Goal: Task Accomplishment & Management: Use online tool/utility

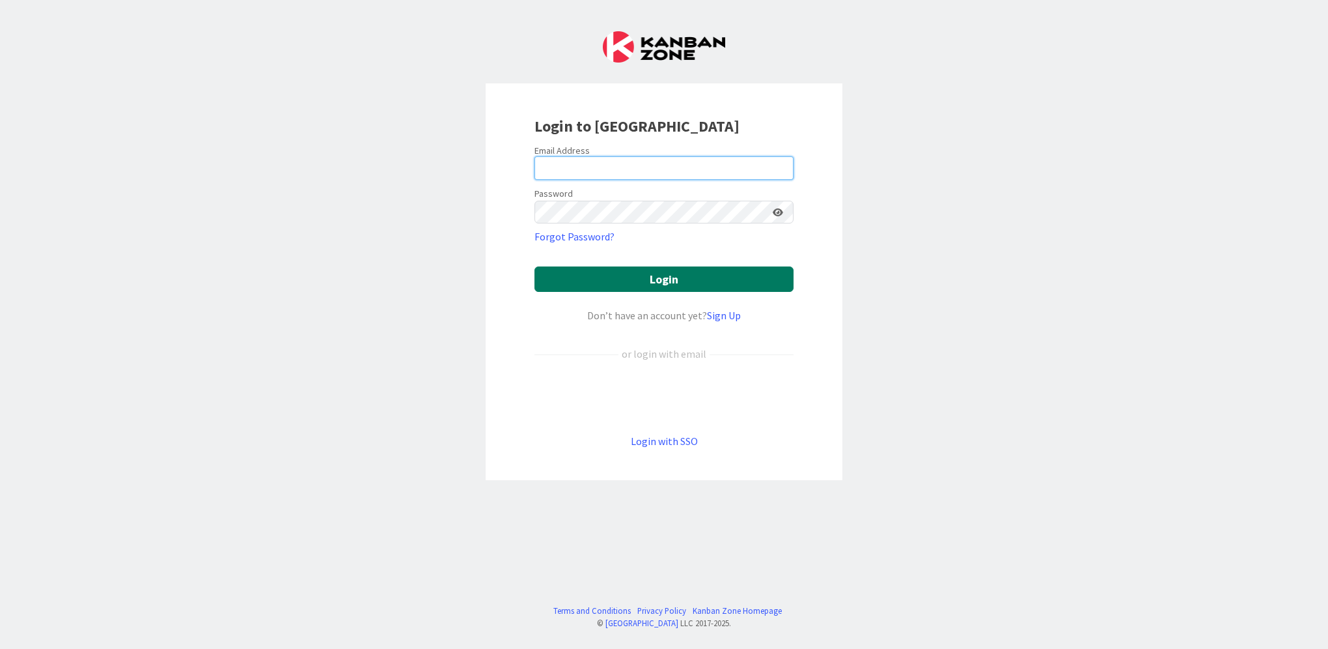
type input "[EMAIL_ADDRESS][DOMAIN_NAME]"
click at [733, 283] on button "Login" at bounding box center [664, 278] width 259 height 25
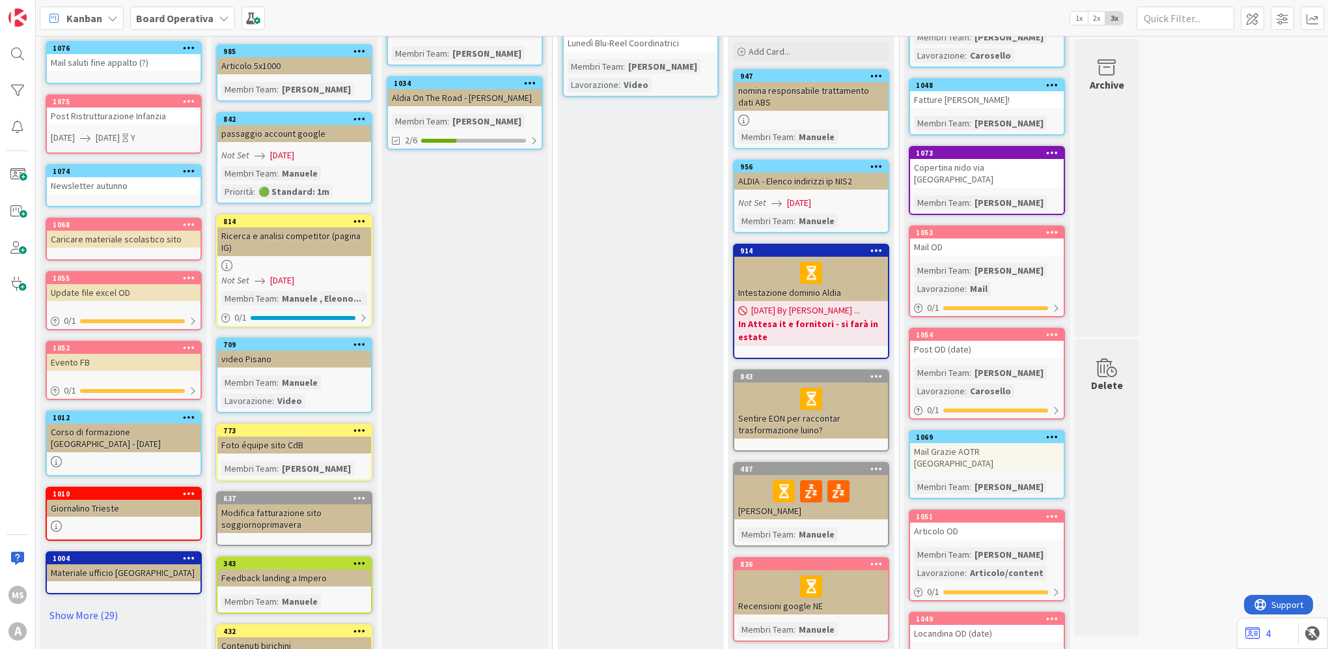
scroll to position [195, 0]
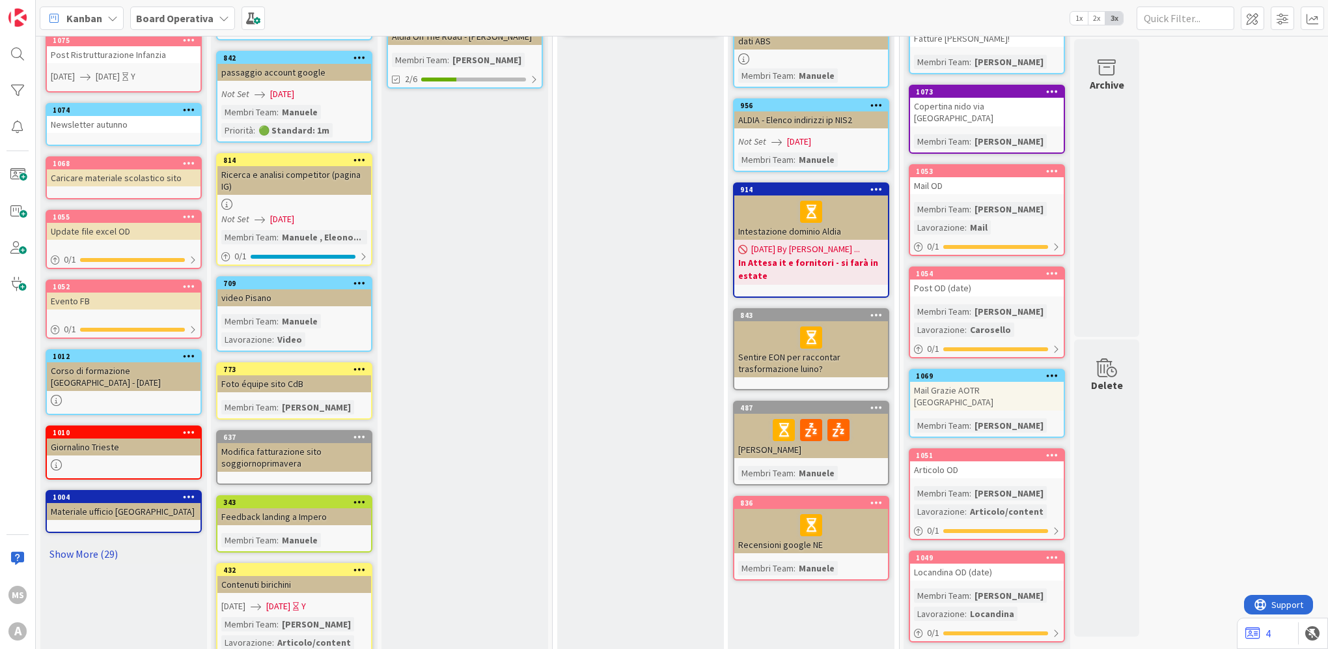
click at [87, 552] on link "Show More (29)" at bounding box center [124, 553] width 156 height 21
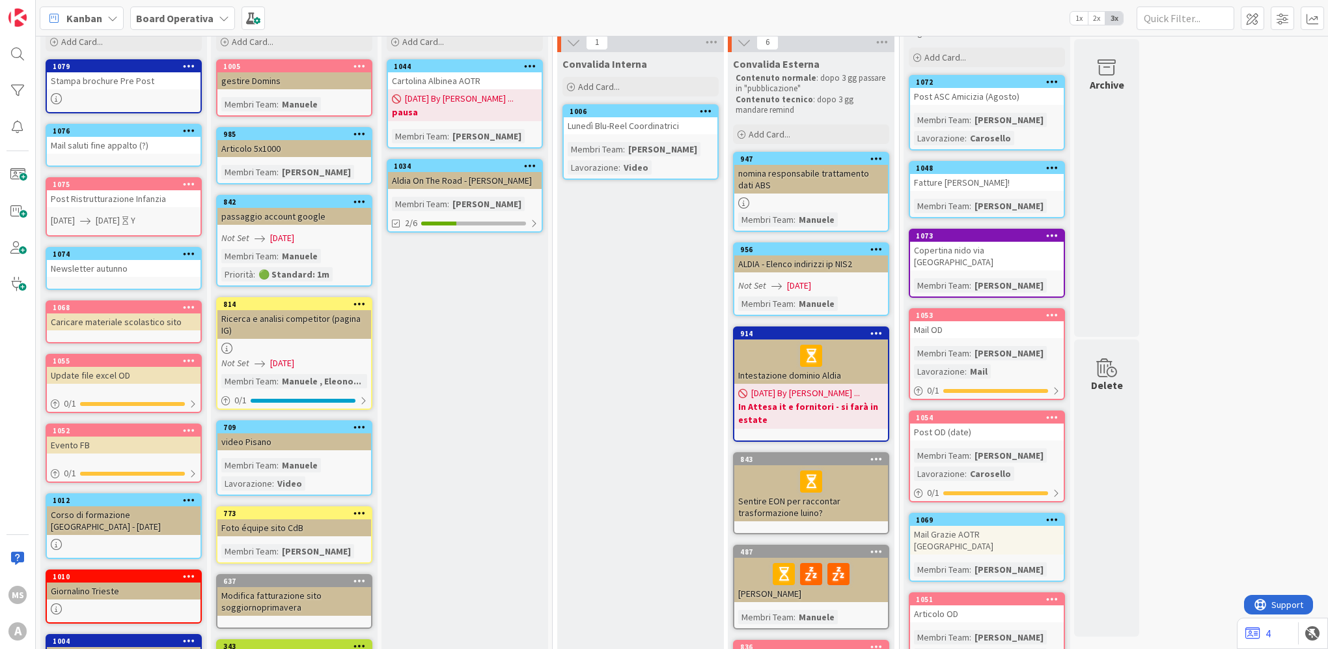
scroll to position [0, 0]
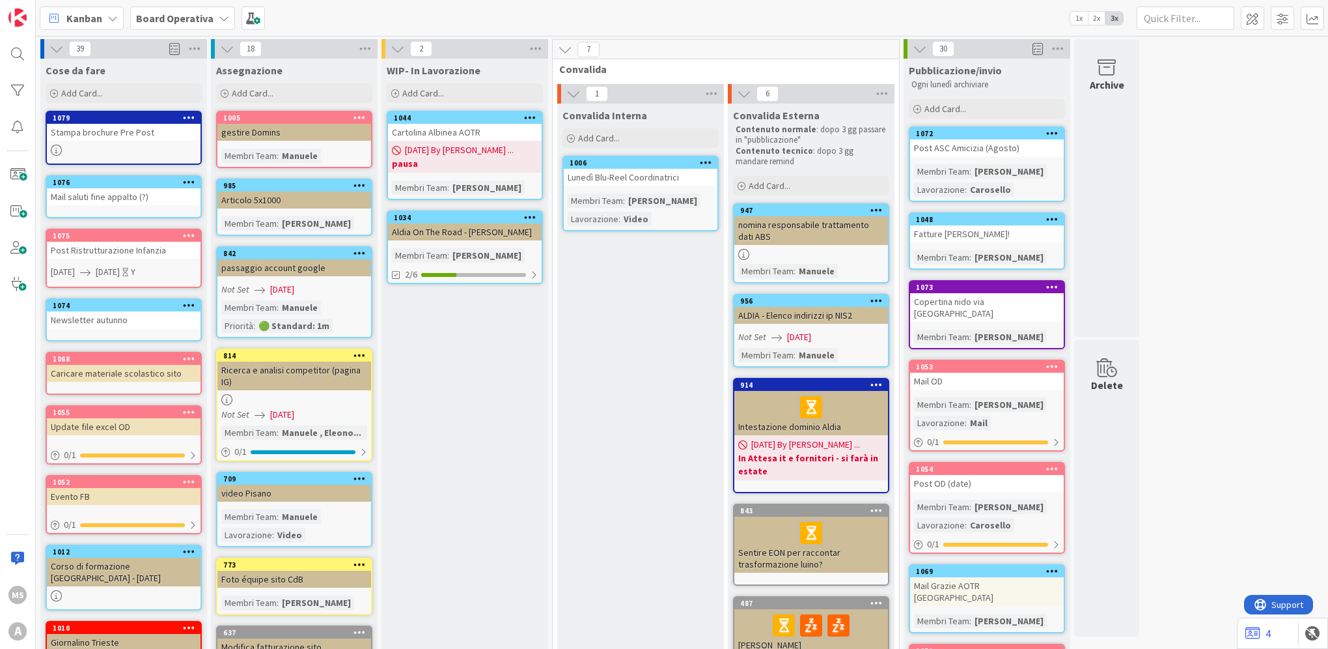
click at [56, 152] on icon at bounding box center [56, 150] width 11 height 11
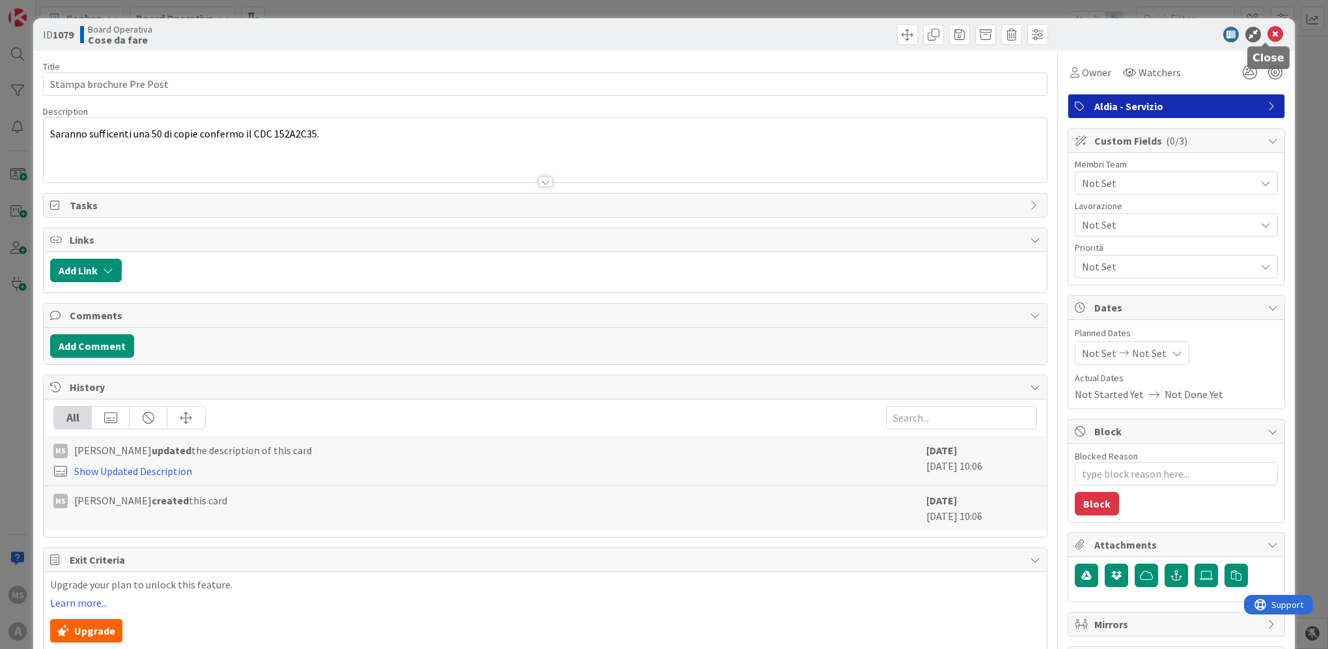
click at [1271, 31] on icon at bounding box center [1276, 35] width 16 height 16
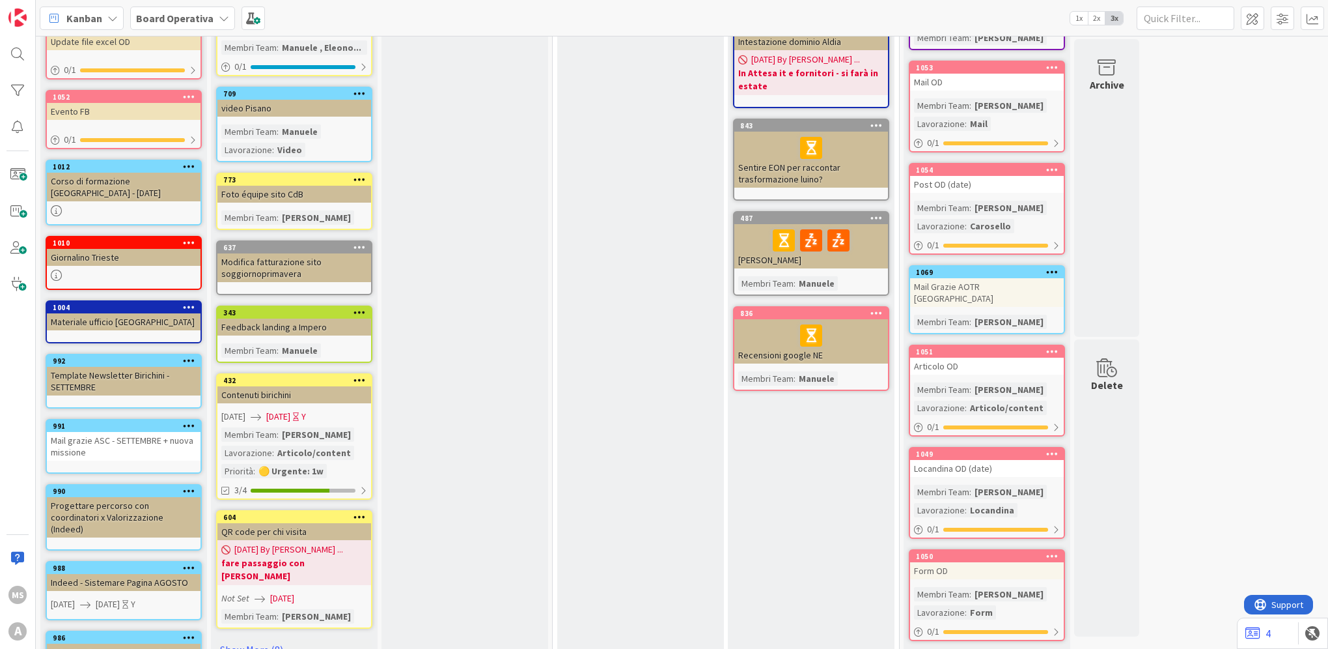
scroll to position [521, 0]
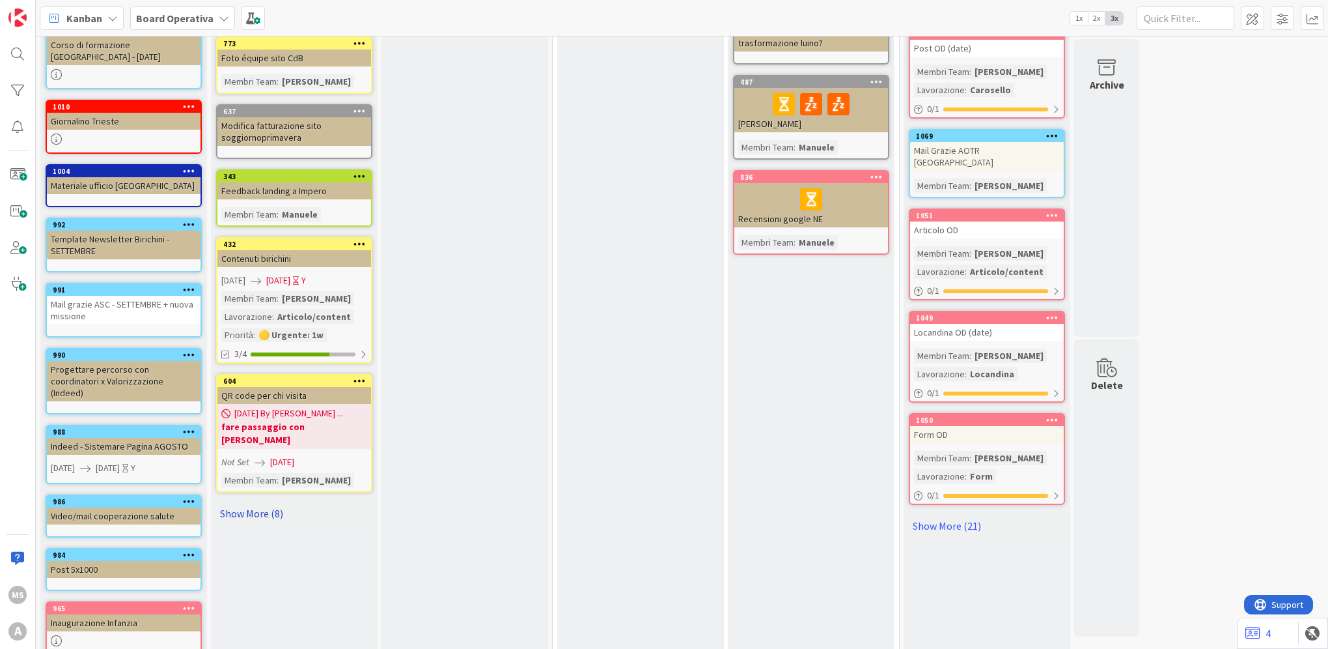
click at [238, 503] on link "Show More (8)" at bounding box center [294, 513] width 156 height 21
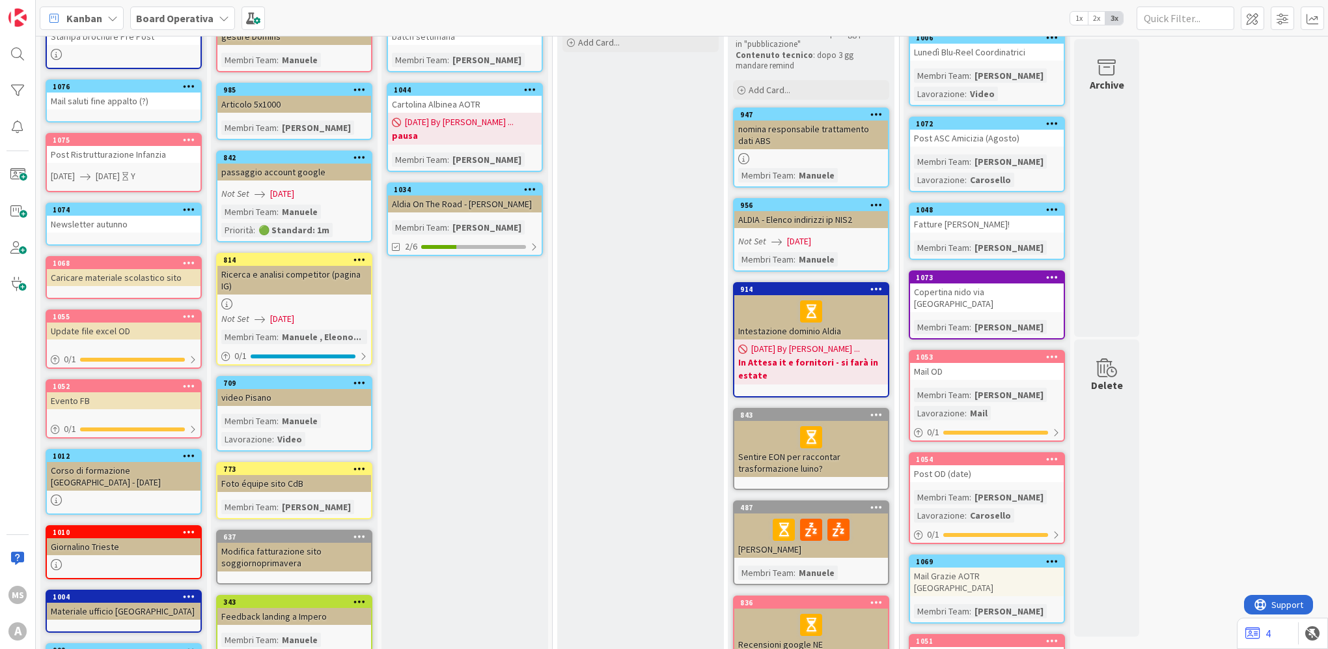
scroll to position [0, 0]
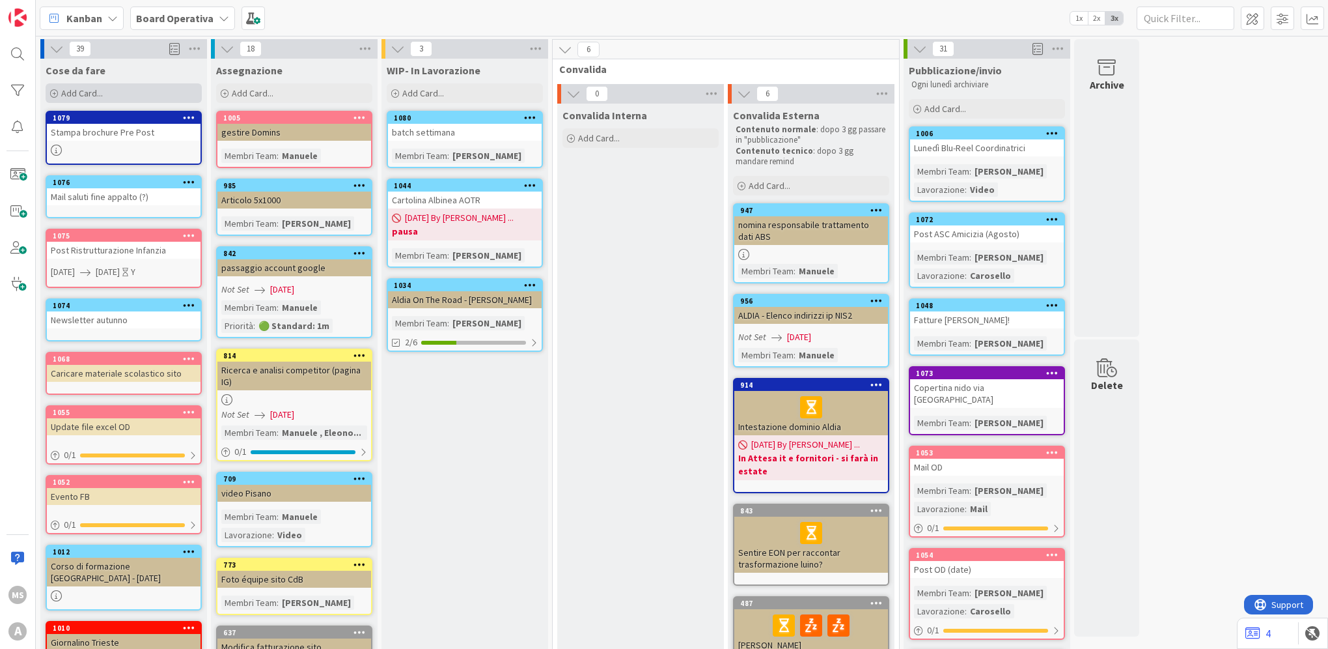
click at [95, 99] on div "Add Card..." at bounding box center [124, 93] width 156 height 20
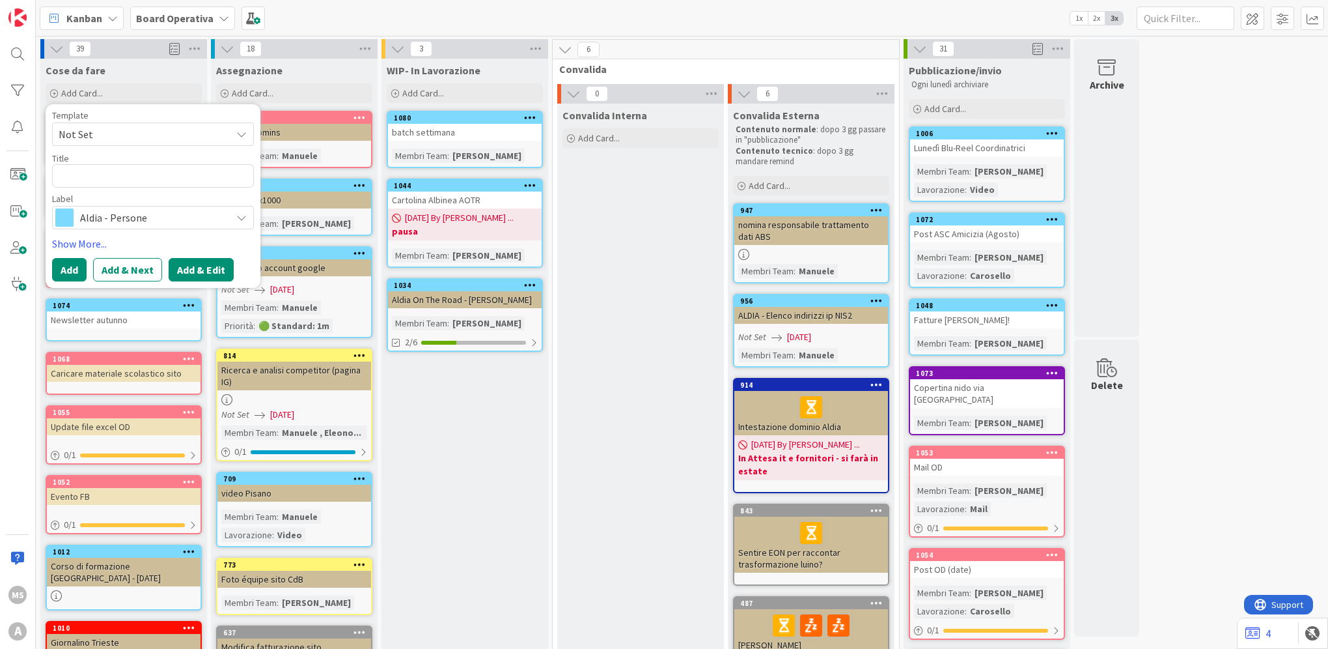
click at [186, 275] on button "Add & Edit" at bounding box center [201, 269] width 65 height 23
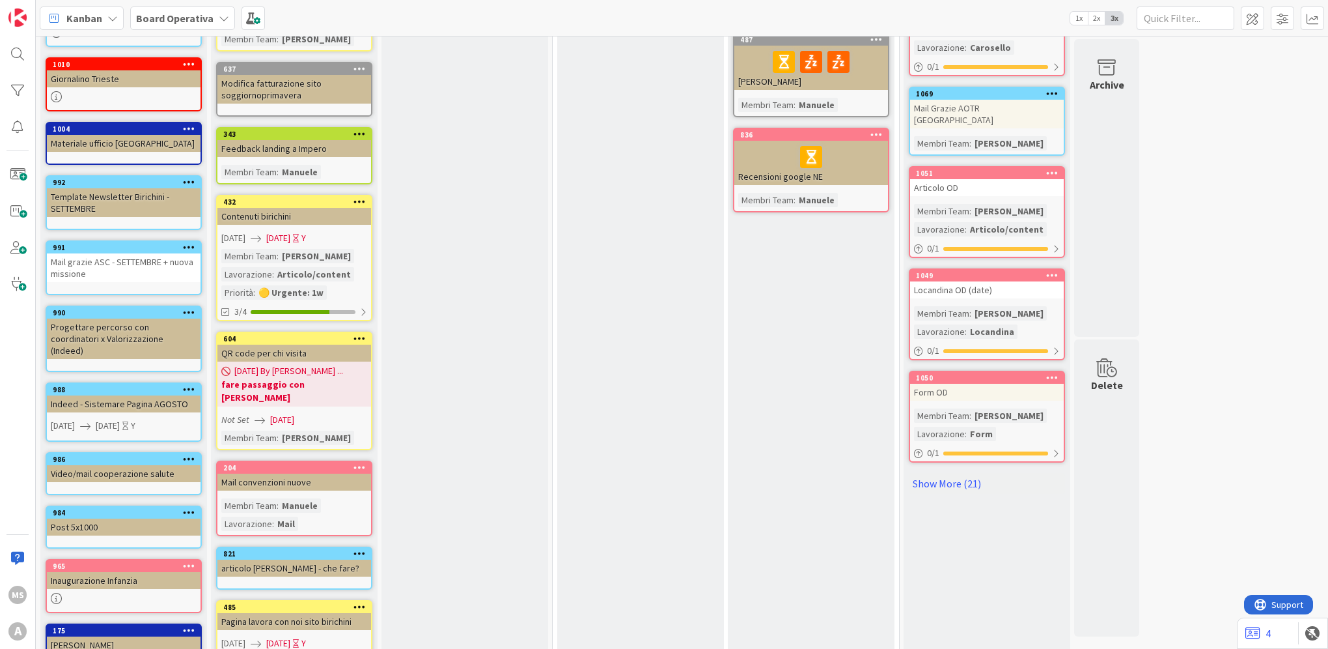
scroll to position [586, 0]
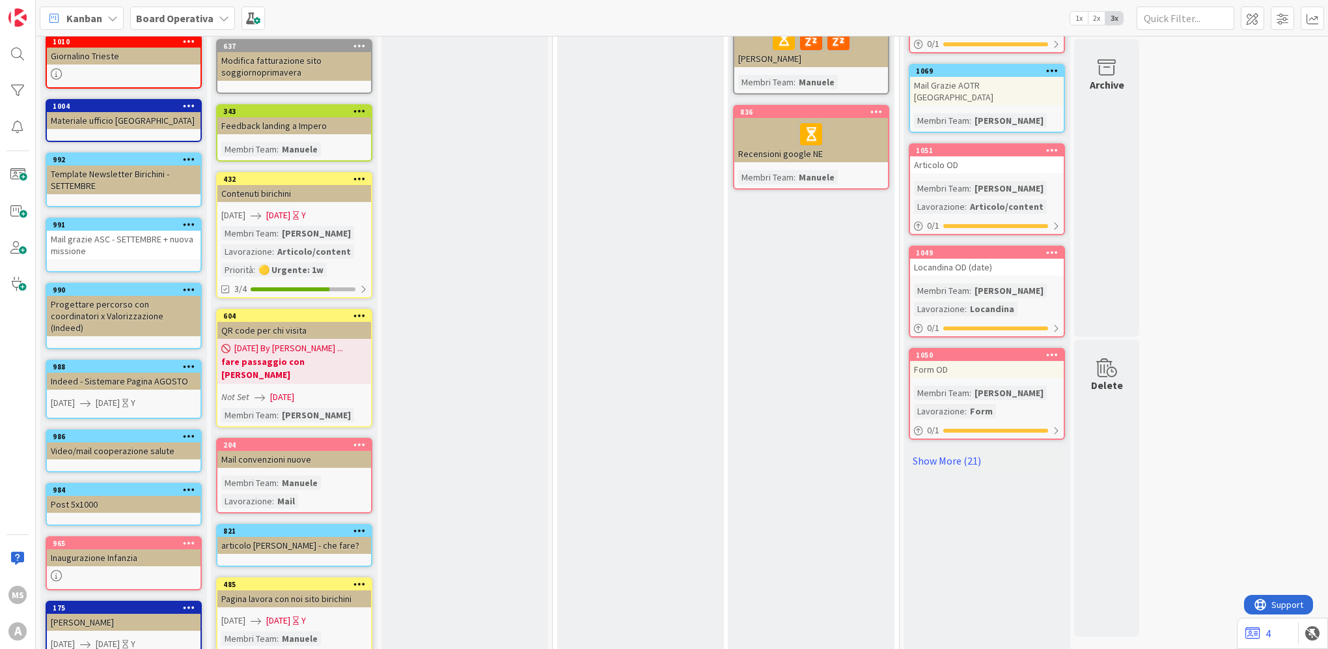
drag, startPoint x: 438, startPoint y: 505, endPoint x: 171, endPoint y: 682, distance: 319.8
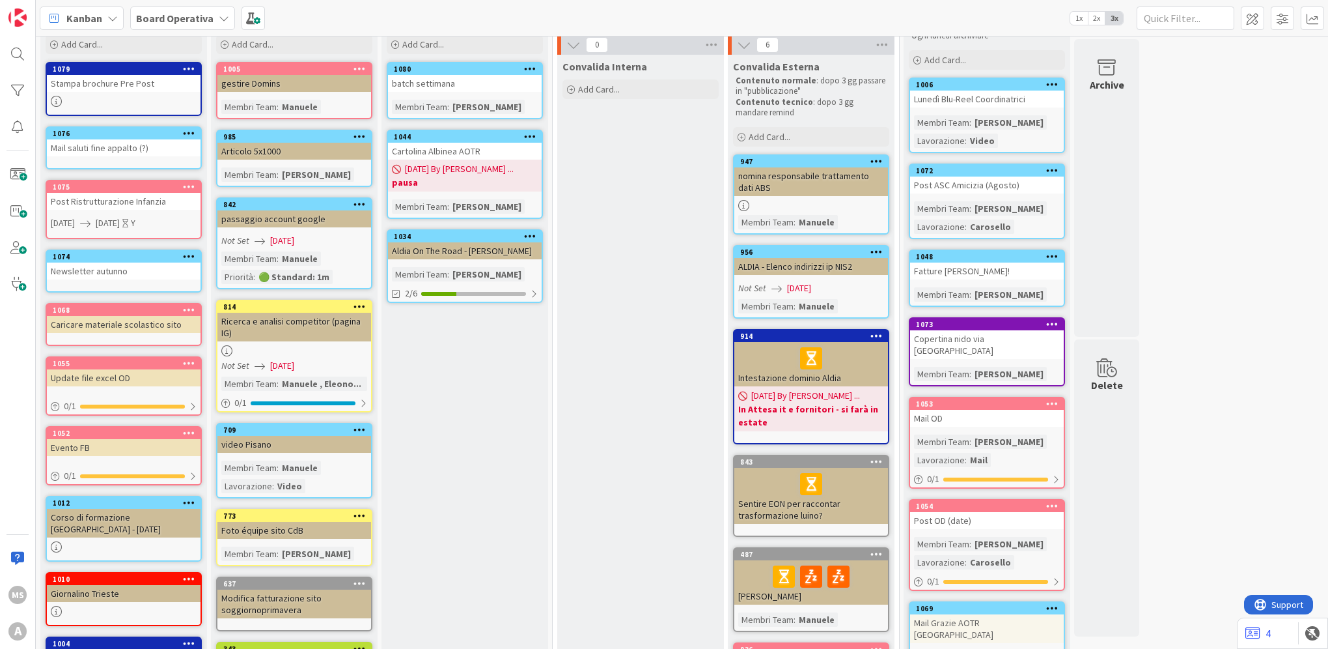
scroll to position [0, 0]
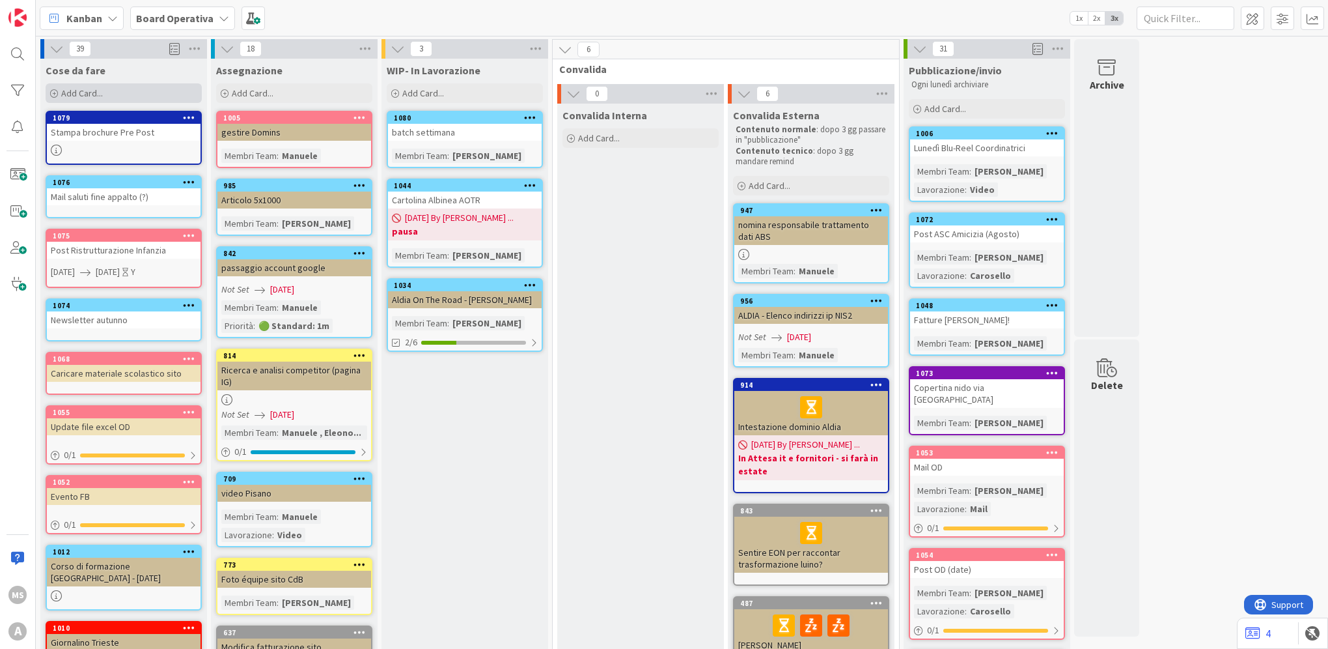
click at [123, 92] on div "Add Card..." at bounding box center [124, 93] width 156 height 20
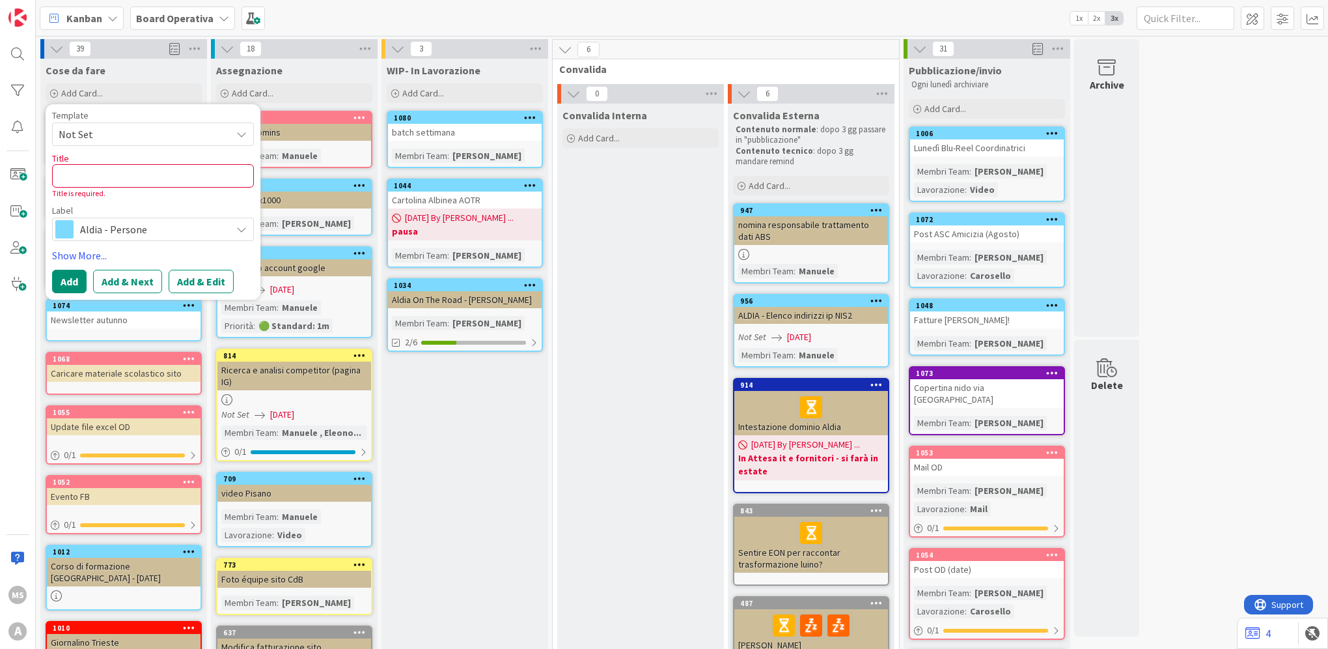
click at [135, 126] on span "Not Set" at bounding box center [140, 134] width 163 height 17
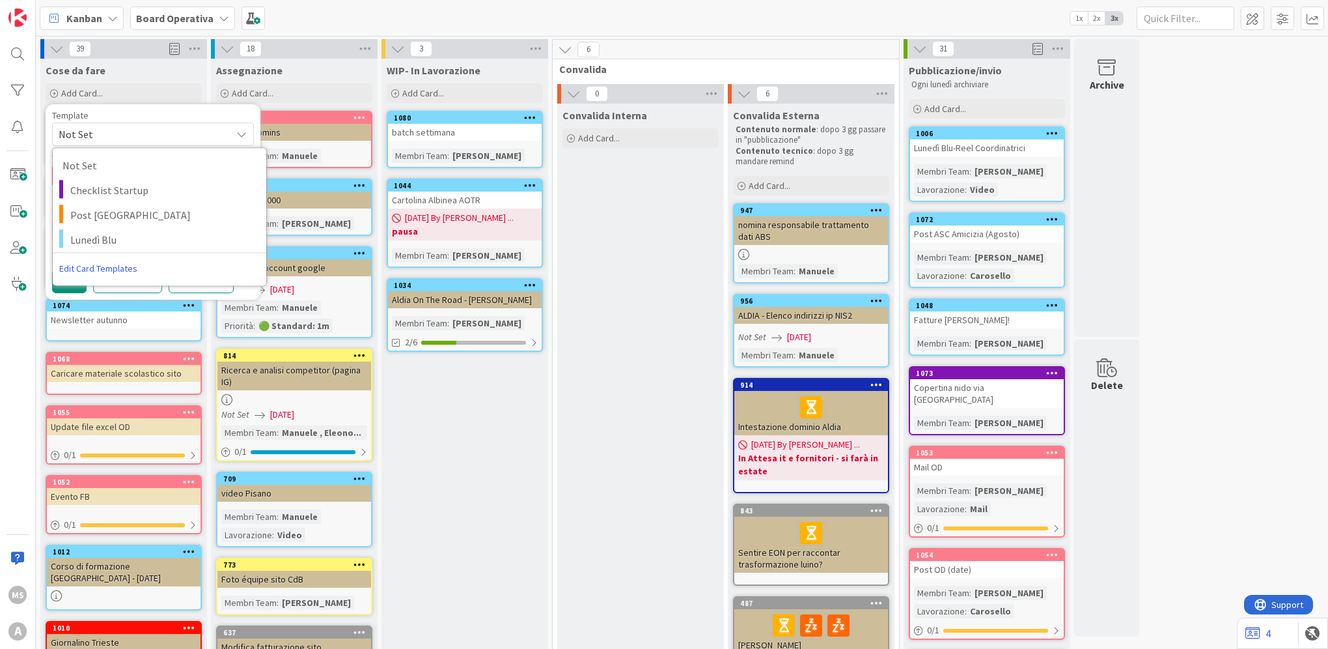
click at [135, 126] on span "Not Set" at bounding box center [140, 134] width 163 height 17
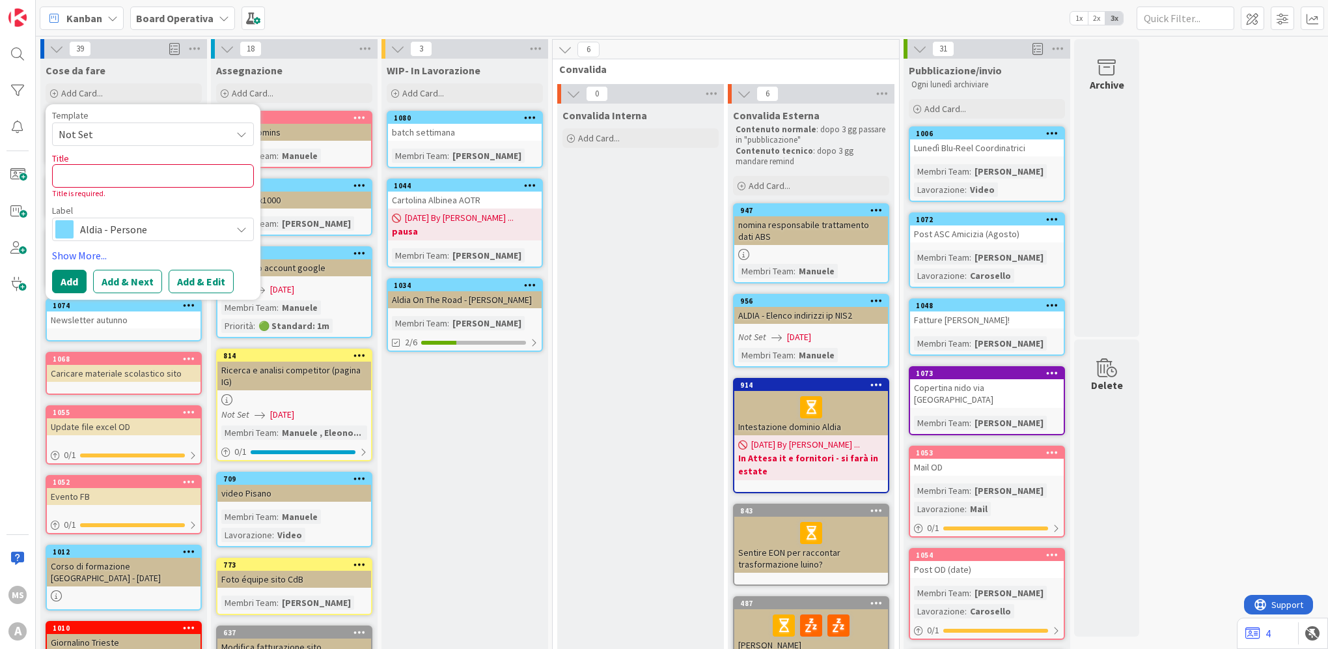
click at [161, 220] on span "Aldia - Persone" at bounding box center [152, 229] width 145 height 18
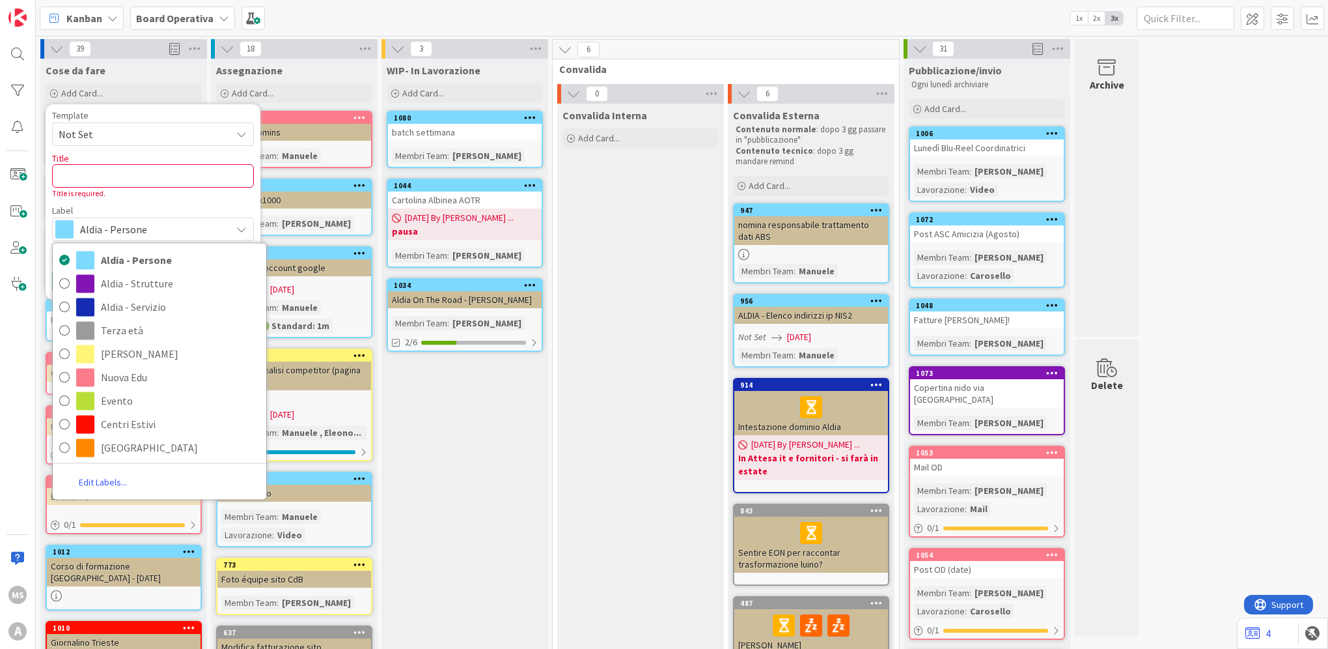
drag, startPoint x: 161, startPoint y: 220, endPoint x: 153, endPoint y: 213, distance: 10.6
click at [161, 220] on span "Aldia - Persone" at bounding box center [152, 229] width 145 height 18
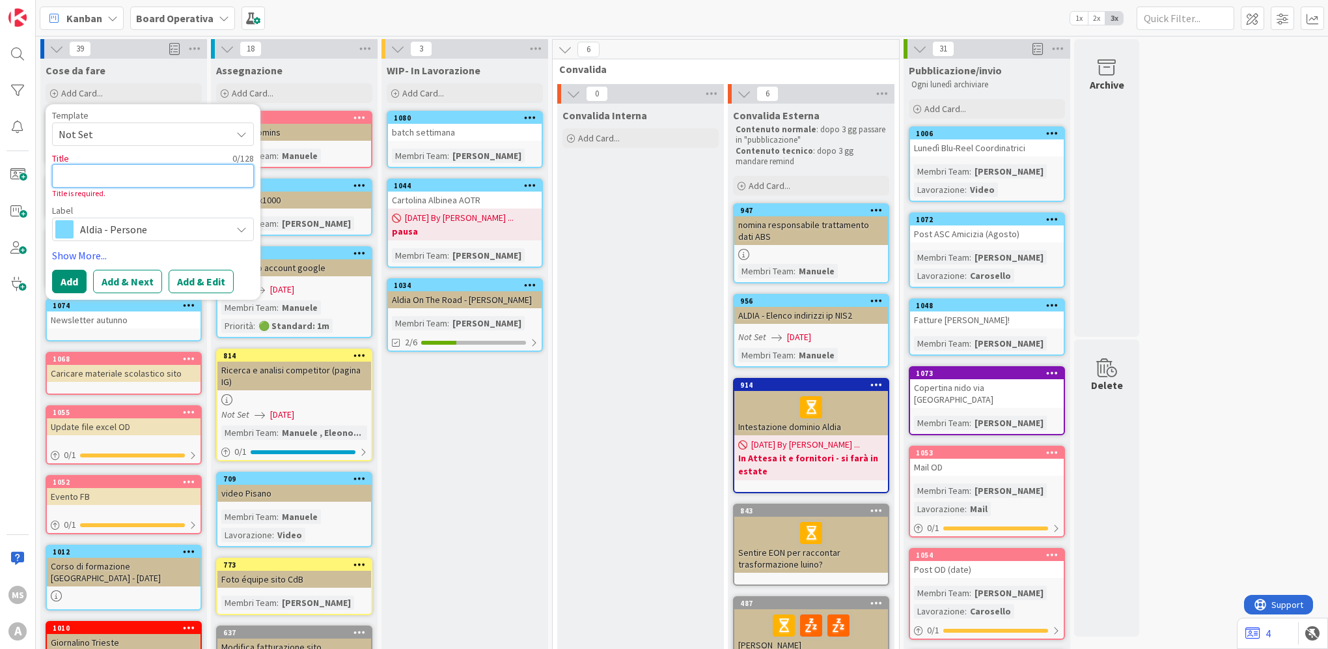
click at [148, 169] on textarea at bounding box center [153, 175] width 202 height 23
type textarea "x"
type textarea "S"
type textarea "x"
type textarea "Sc"
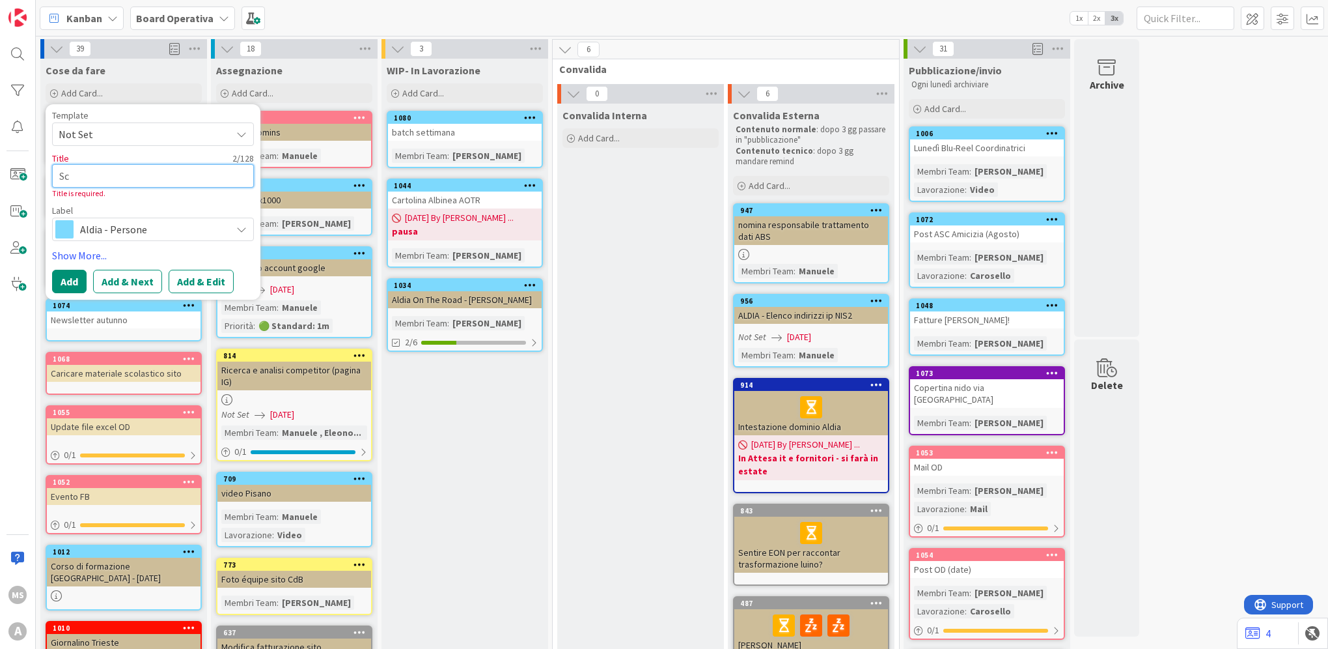
type textarea "x"
type textarea "Sca"
type textarea "x"
type textarea "Scar"
type textarea "x"
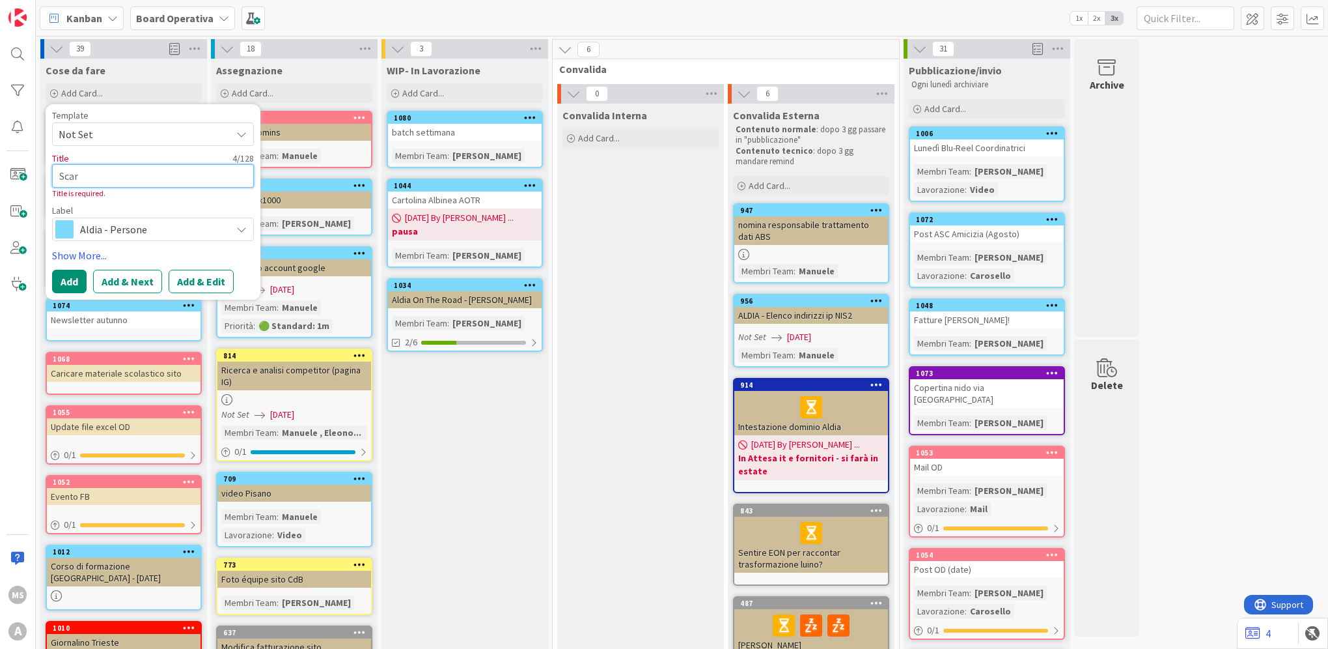
type textarea "Scari"
type textarea "x"
type textarea "Scaric"
type textarea "x"
type textarea "Scarica"
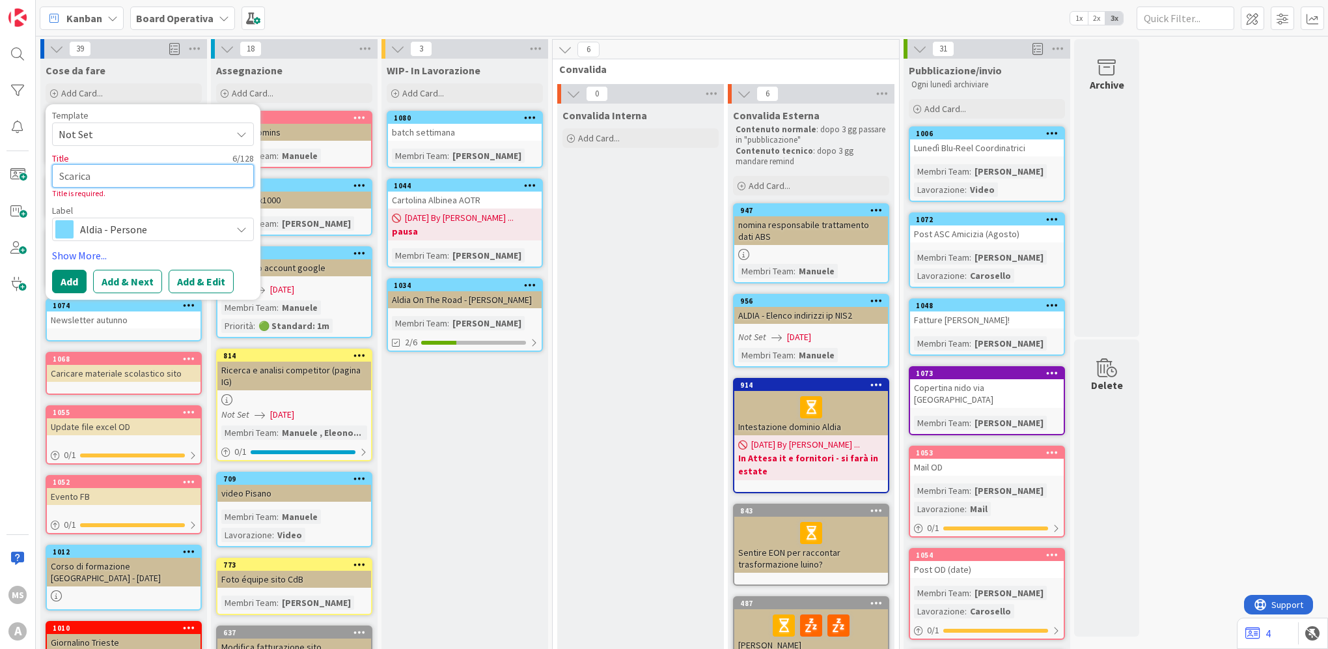
type textarea "x"
type textarea "Scaricar"
type textarea "x"
type textarea "Scaricare"
type textarea "x"
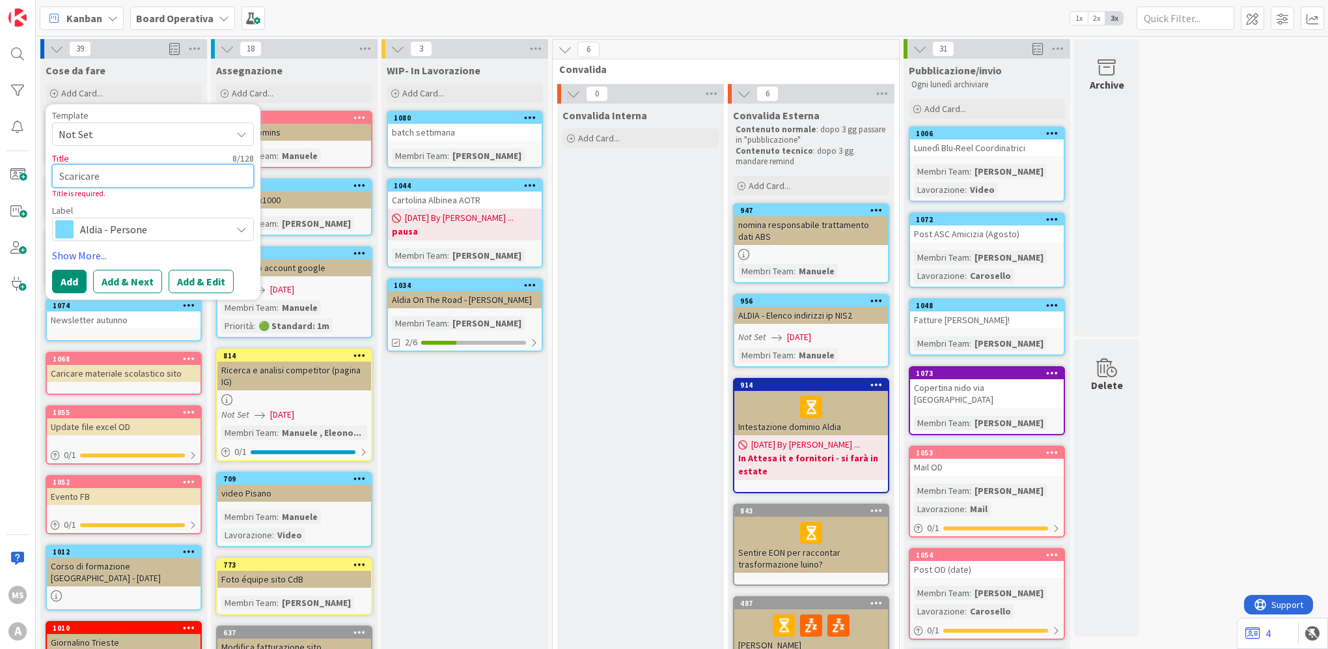
type textarea "Scaricare"
type textarea "x"
type textarea "Scaricare I"
type textarea "x"
type textarea "Scaricare In"
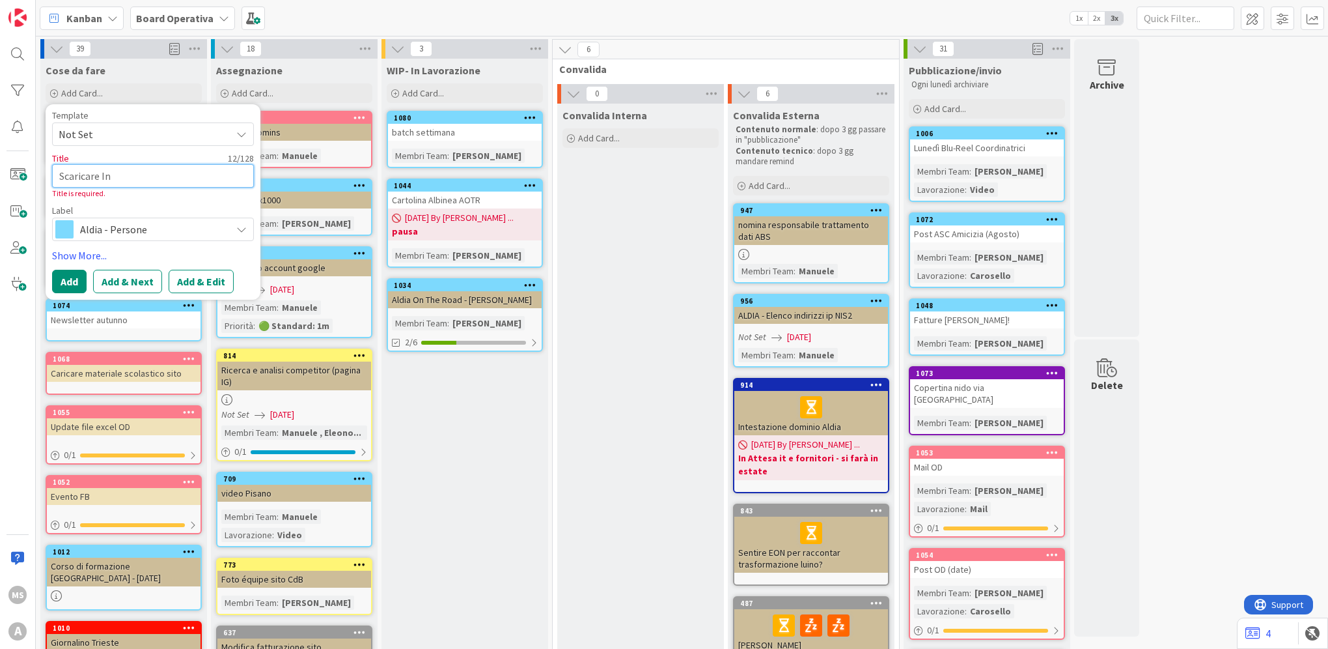
type textarea "x"
type textarea "Scaricare Ing"
type textarea "x"
type textarea "Scaricare In"
type textarea "x"
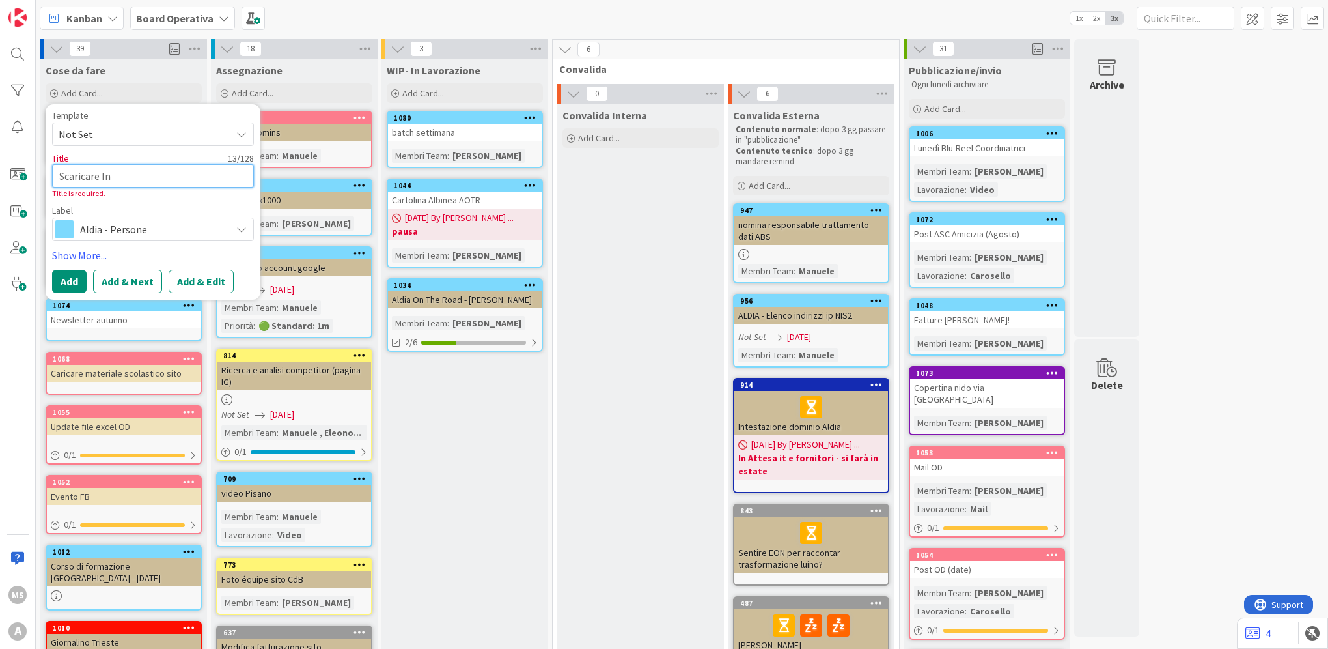
type textarea "Scaricare Ins"
type textarea "x"
type textarea "Scaricare Insi"
type textarea "x"
type textarea "Scaricare Insig"
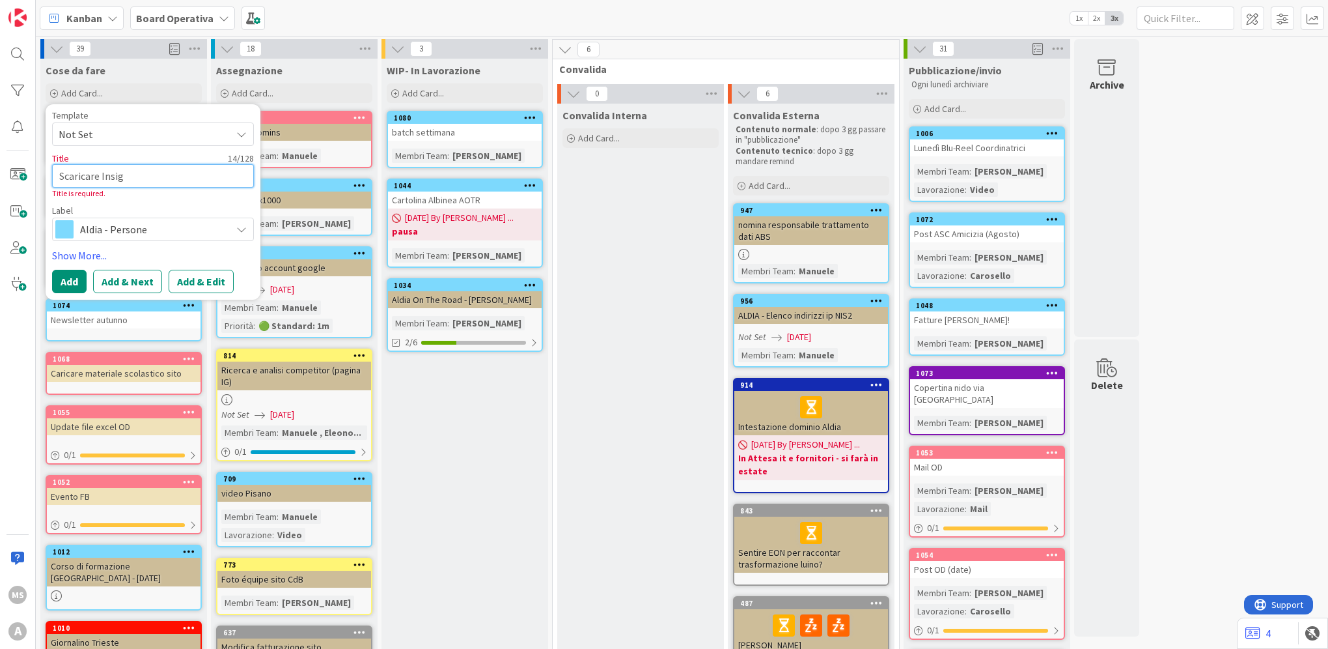
type textarea "x"
type textarea "Scaricare Insigh"
type textarea "x"
type textarea "Scaricare Insight"
type textarea "x"
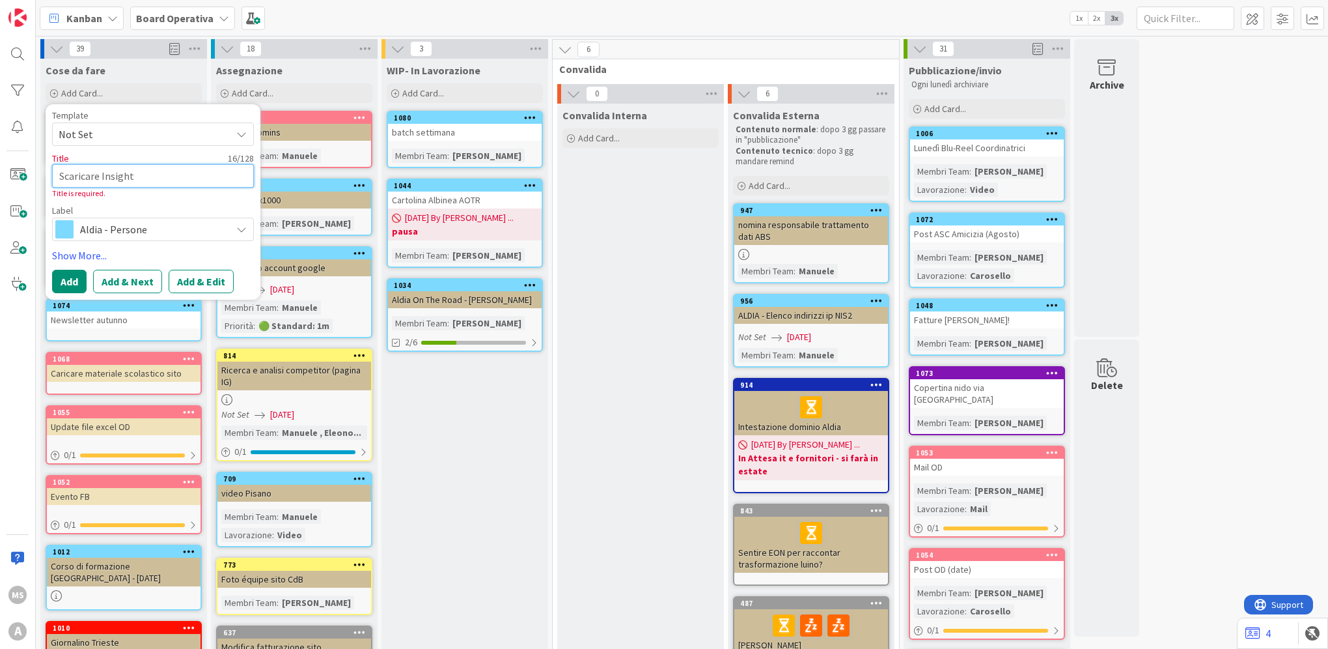
type textarea "Scaricare Insights"
type textarea "x"
type textarea "Scaricare Insights"
type textarea "x"
type textarea "Scaricare Insights 2"
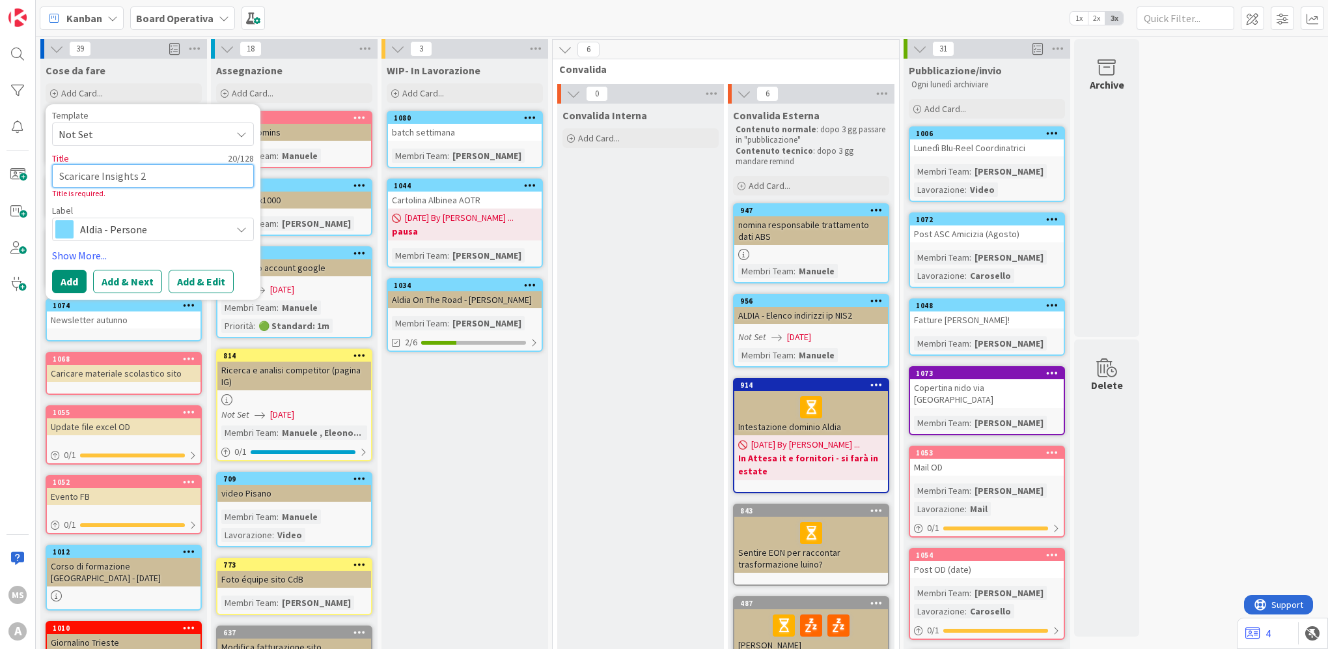
type textarea "x"
type textarea "Scaricare Insights 2'"
type textarea "x"
type textarea "Scaricare Insights 2"
type textarea "x"
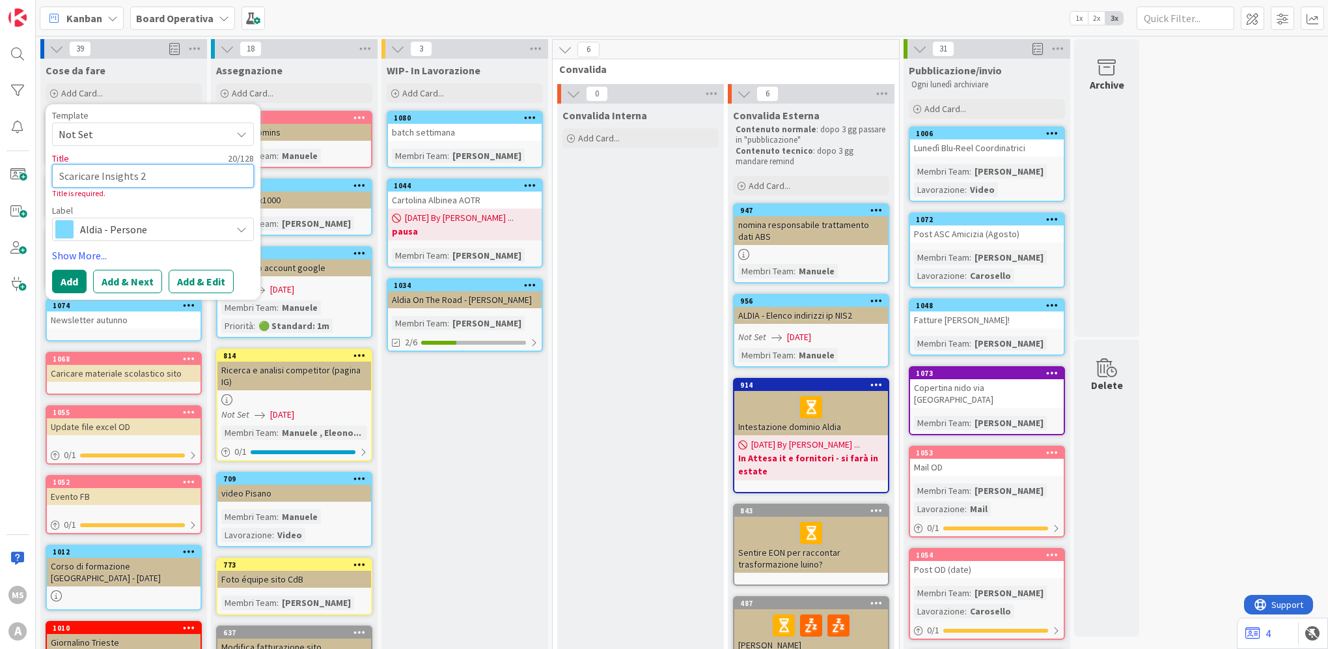
type textarea "Scaricare Insights 20"
type textarea "x"
type textarea "Scaricare Insights 202"
type textarea "x"
type textarea "Scaricare Insights 2024"
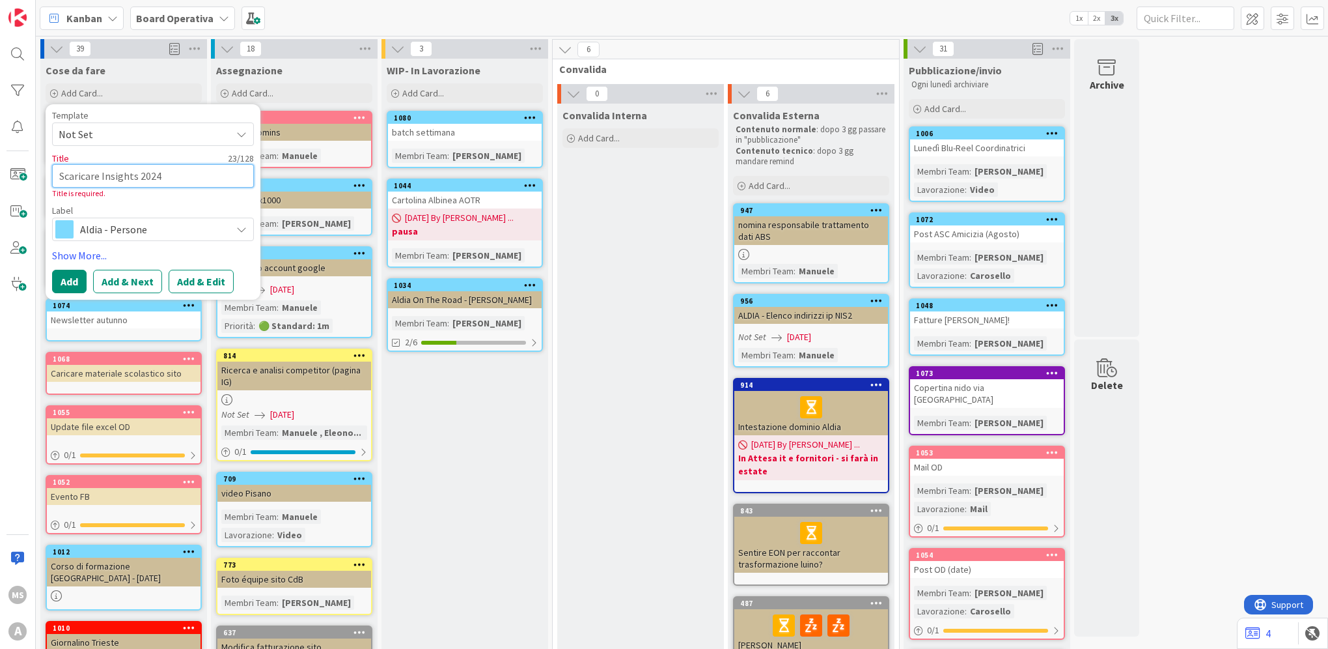
type textarea "x"
type textarea "Scaricare Insights 2024"
type textarea "x"
type textarea "Scaricare Insights 2024 ("
type textarea "x"
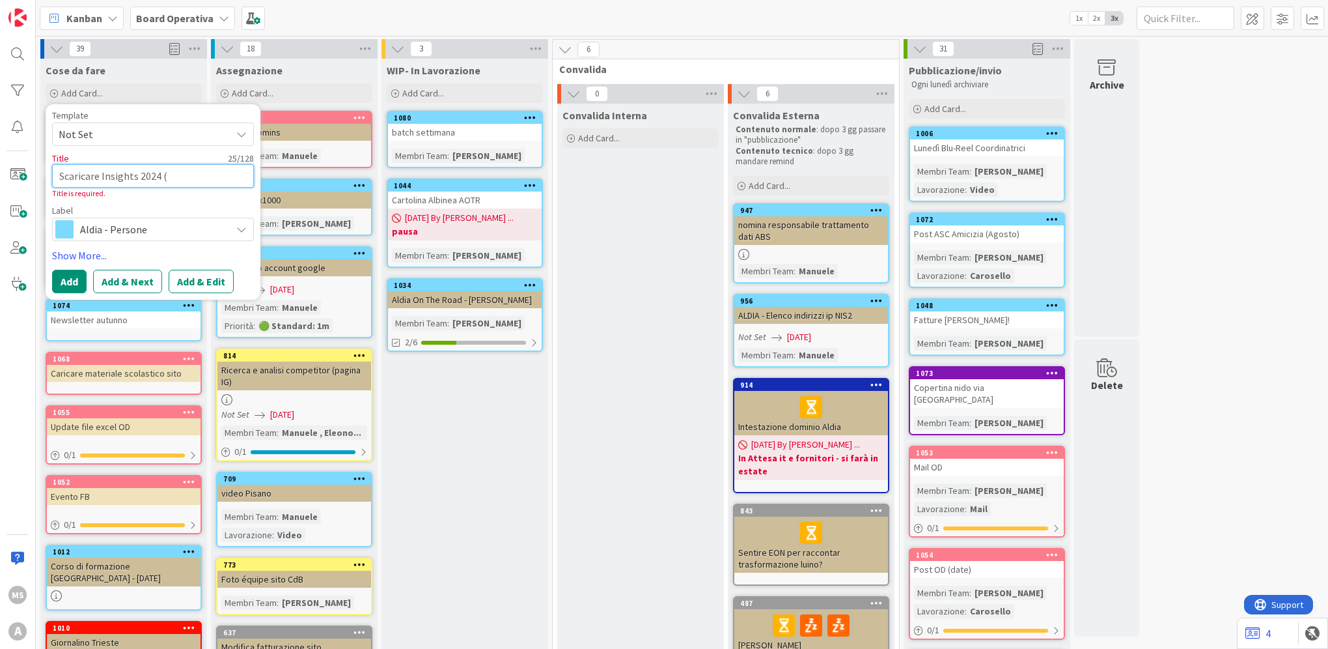
type textarea "Scaricare Insights 2024 (s"
type textarea "x"
type textarea "Scaricare Insights 2024 (set"
type textarea "x"
type textarea "Scaricare Insights 2024 (sette"
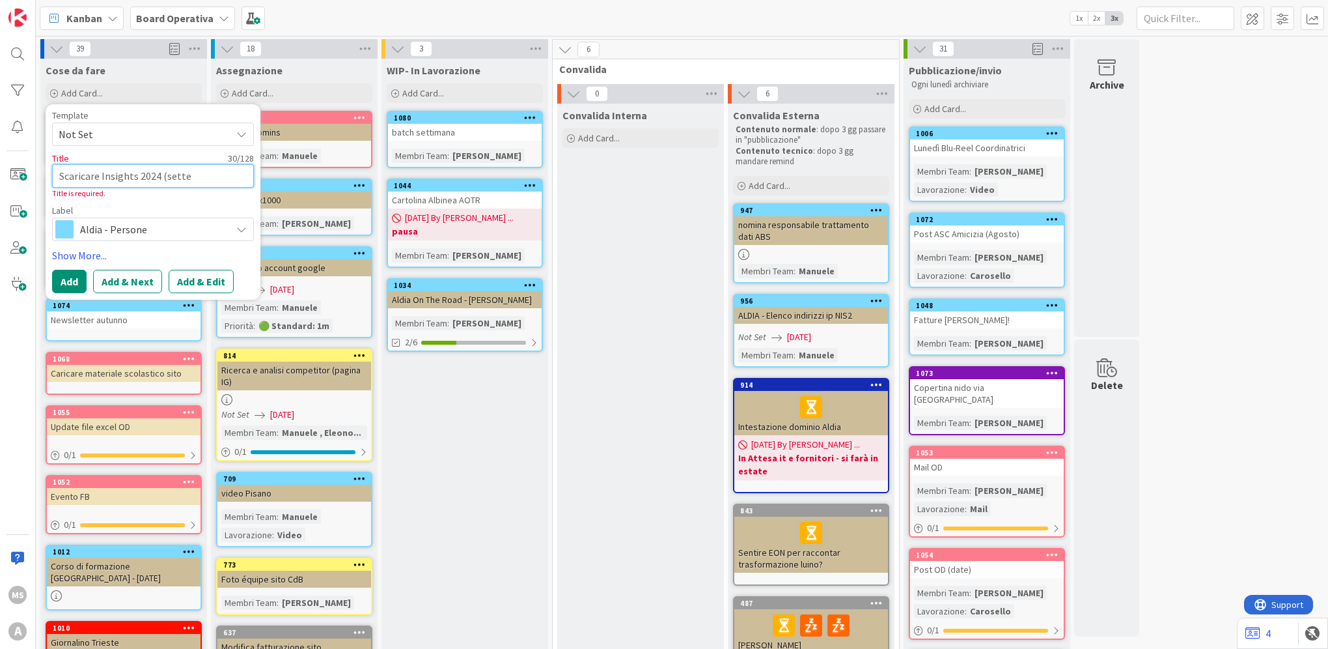
type textarea "x"
type textarea "Scaricare Insights 2024 (settem"
type textarea "x"
type textarea "Scaricare Insights 2024 (settemb"
type textarea "x"
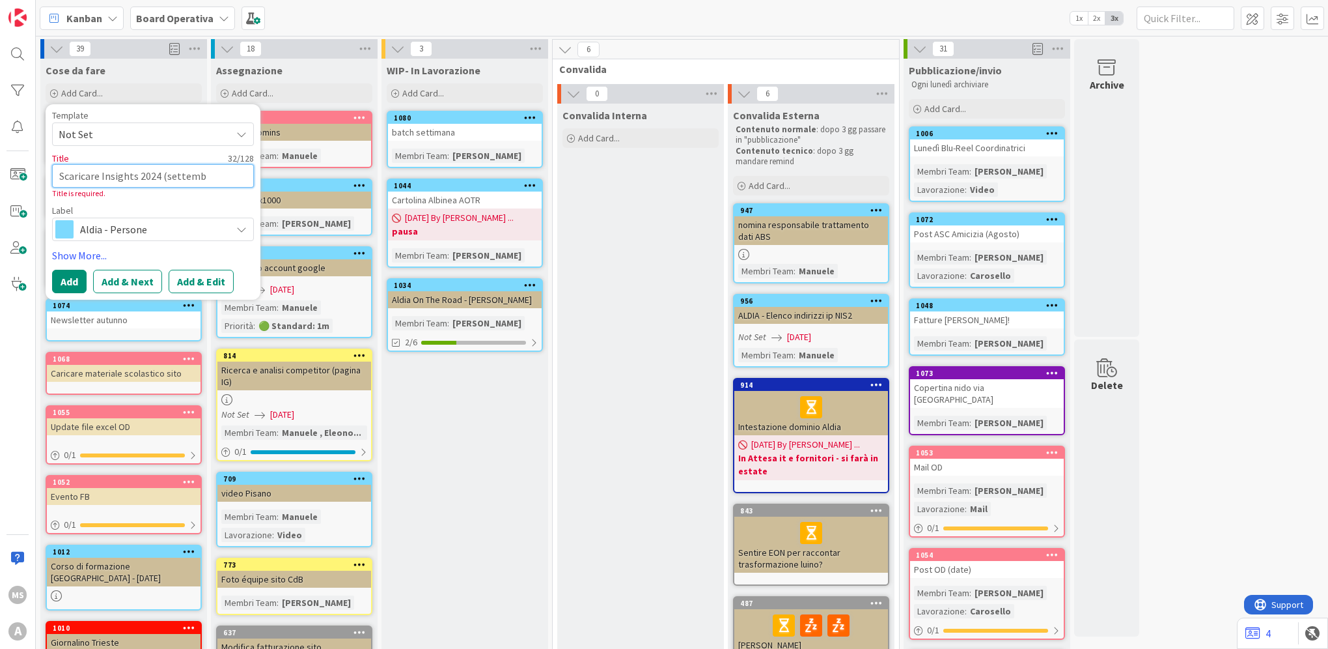
type textarea "Scaricare Insights 2024 (settembr"
type textarea "x"
type textarea "Scaricare Insights 2024 (settembre"
type textarea "x"
type textarea "Scaricare Insights 2024 (settembre"
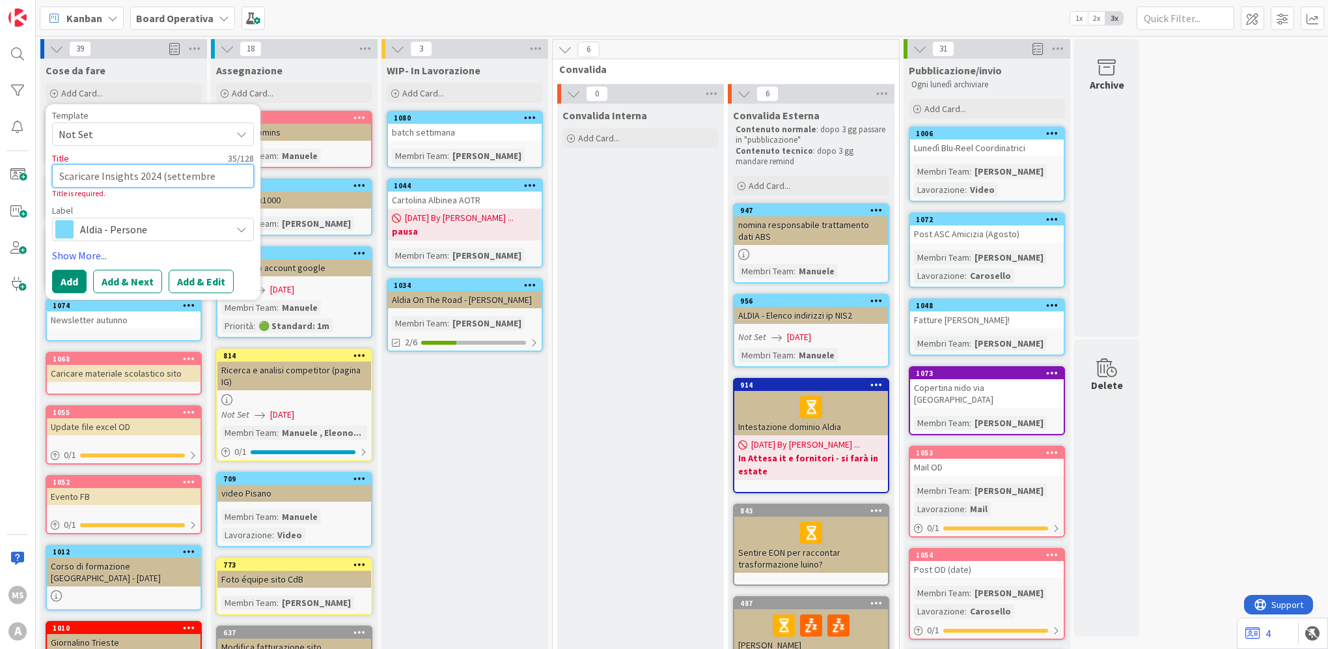
type textarea "x"
type textarea "Scaricare Insights 2024 (settembre -"
type textarea "x"
type textarea "Scaricare Insights 2024 (settembre -"
type textarea "x"
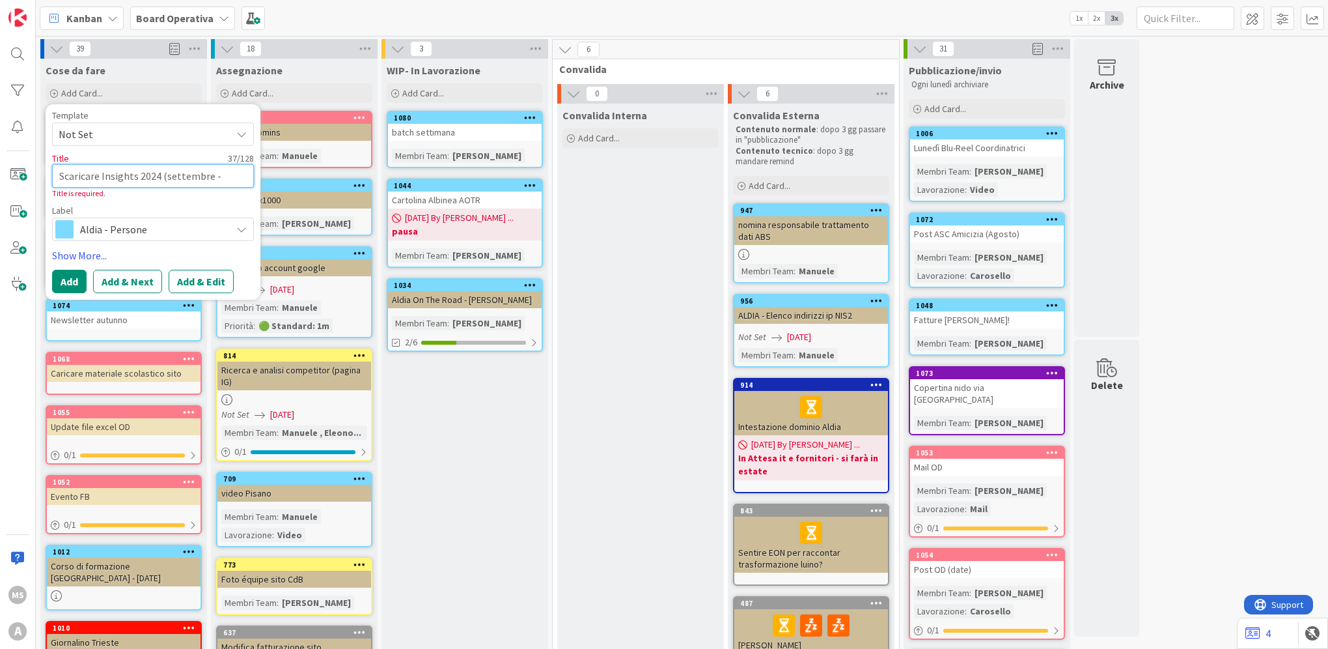
type textarea "Scaricare Insights 2024 (settembre - d"
type textarea "x"
type textarea "Scaricare Insights 2024 (settembre - di"
type textarea "x"
type textarea "Scaricare Insights 2024 (settembre - dic"
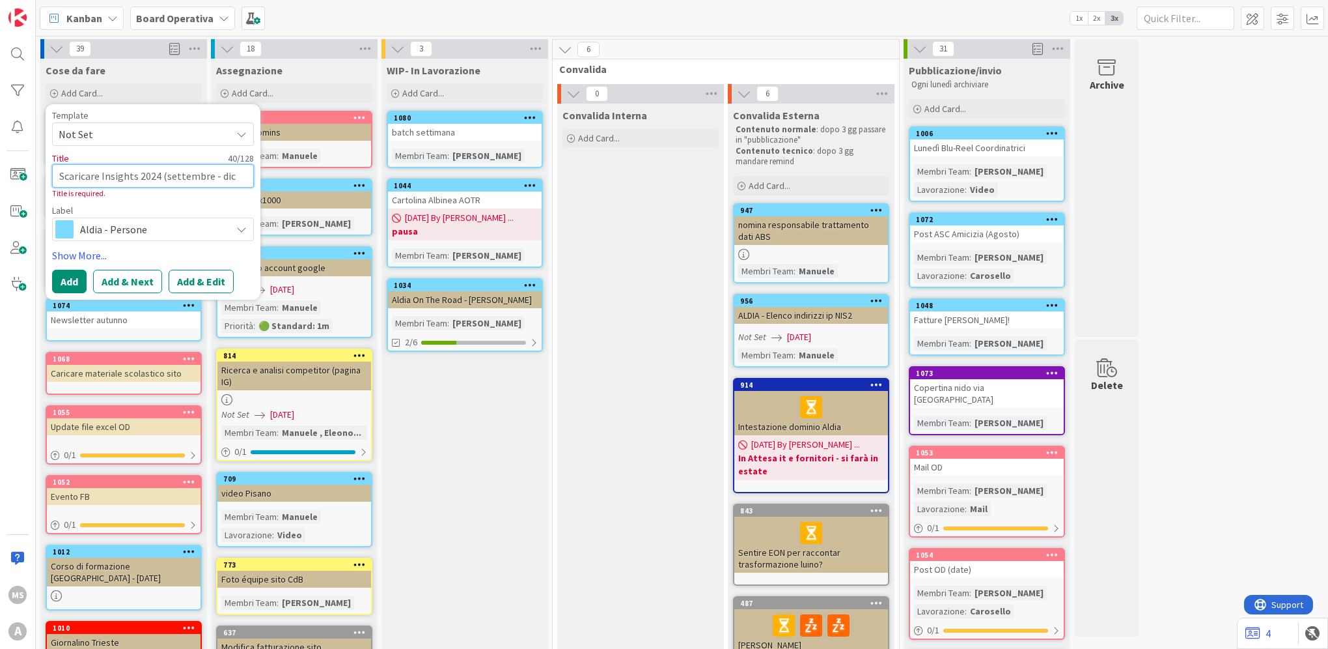
type textarea "x"
type textarea "Scaricare Insights 2024 (settembre - dice"
type textarea "x"
type textarea "Scaricare Insights 2024 (settembre - dicem"
type textarea "x"
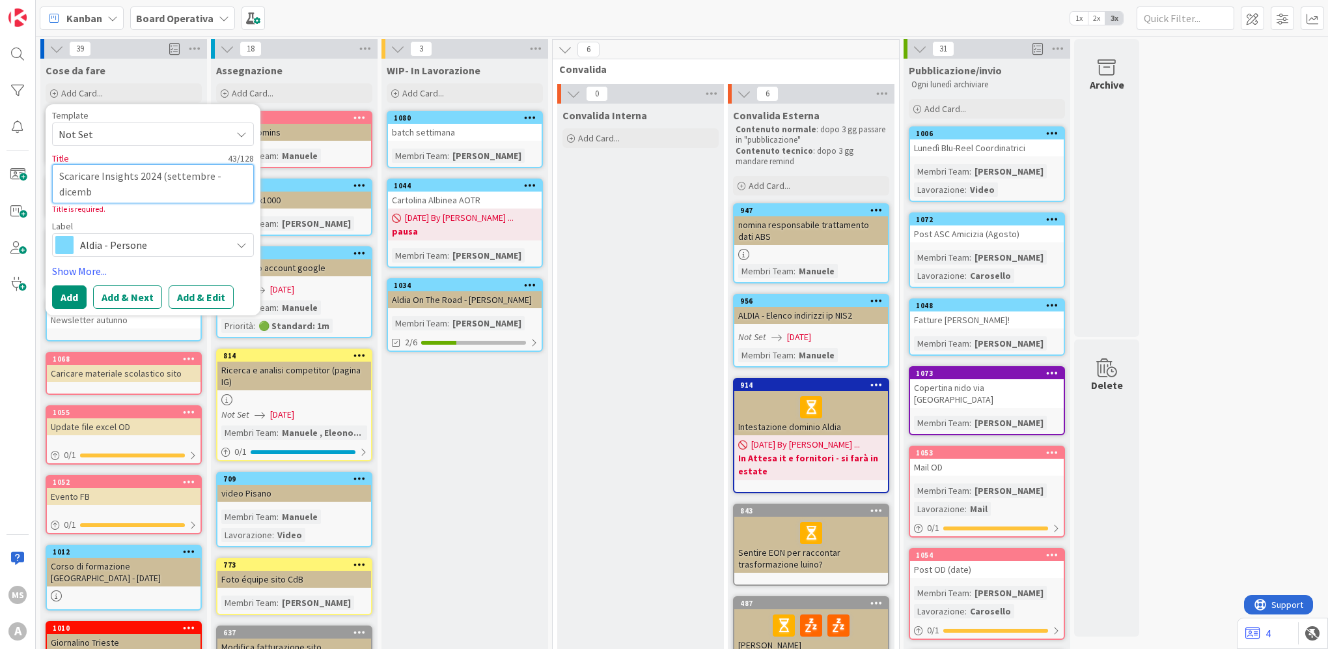
type textarea "Scaricare Insights 2024 (settembre - dicembr"
type textarea "x"
type textarea "Scaricare Insights 2024 (settembre - dicembre"
type textarea "x"
type textarea "Scaricare Insights 2024 (settembre - dicembre)"
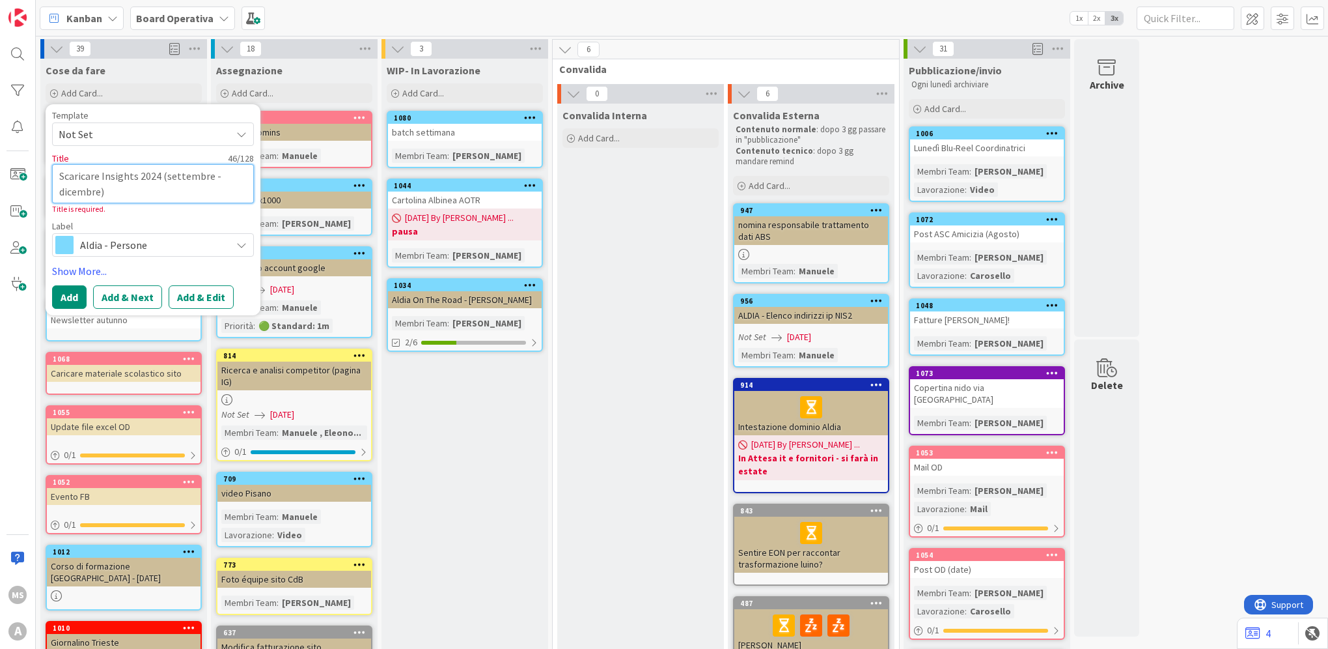
click at [135, 175] on textarea "Scaricare Insights 2024 (settembre - dicembre)" at bounding box center [153, 183] width 202 height 39
type textarea "x"
type textarea "Scaricare Insights 2024 (settembre - dicembre)"
type textarea "x"
type textarea "Scaricare Insights L 2024 (settembre - dicembre)"
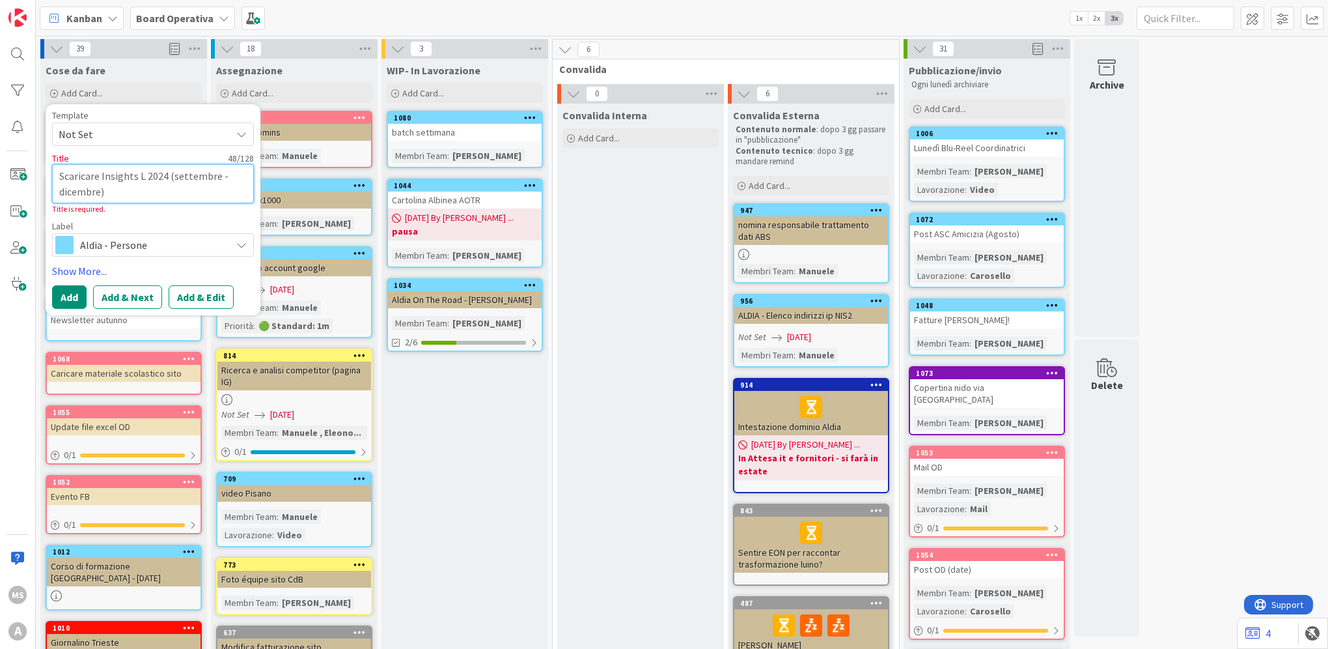
type textarea "x"
type textarea "Scaricare Insights Li 2024 (settembre - dicembre)"
type textarea "x"
type textarea "Scaricare Insights Lin 2024 (settembre - dicembre)"
type textarea "x"
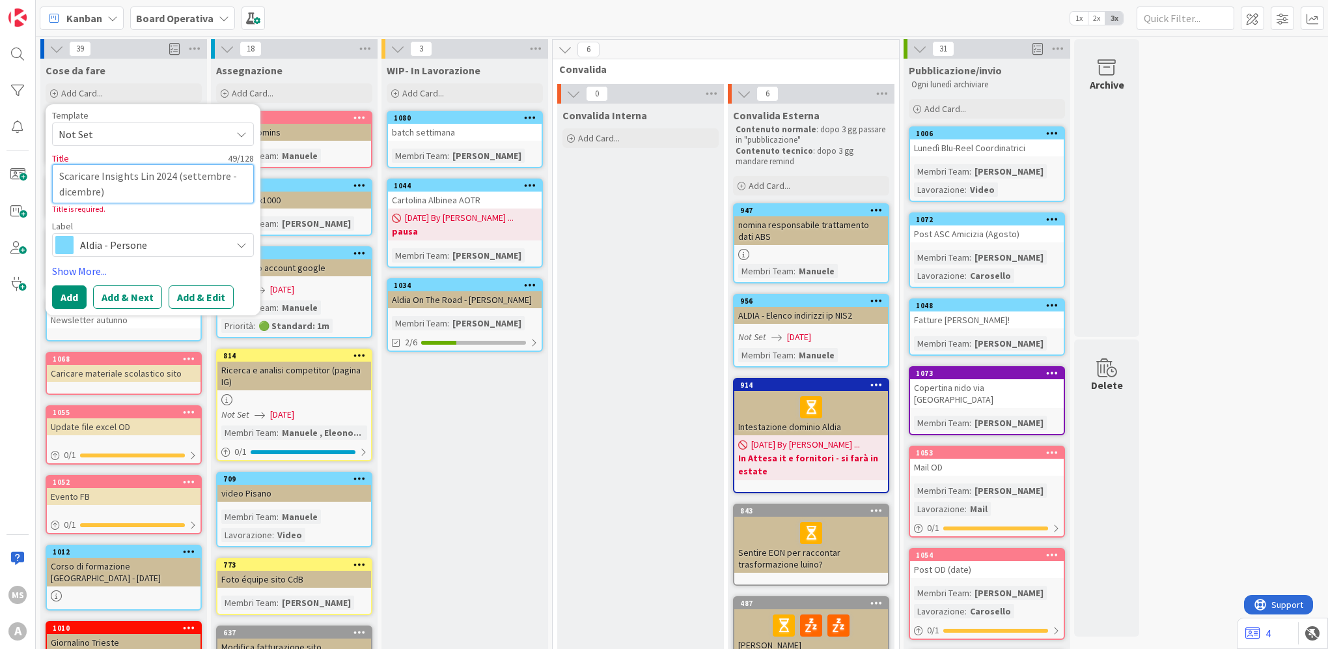
type textarea "Scaricare Insights Line 2024 (settembre - dicembre)"
type textarea "x"
type textarea "Scaricare Insights Lin 2024 (settembre - dicembre)"
type textarea "x"
type textarea "Scaricare Insights Linke 2024 (settembre - dicembre)"
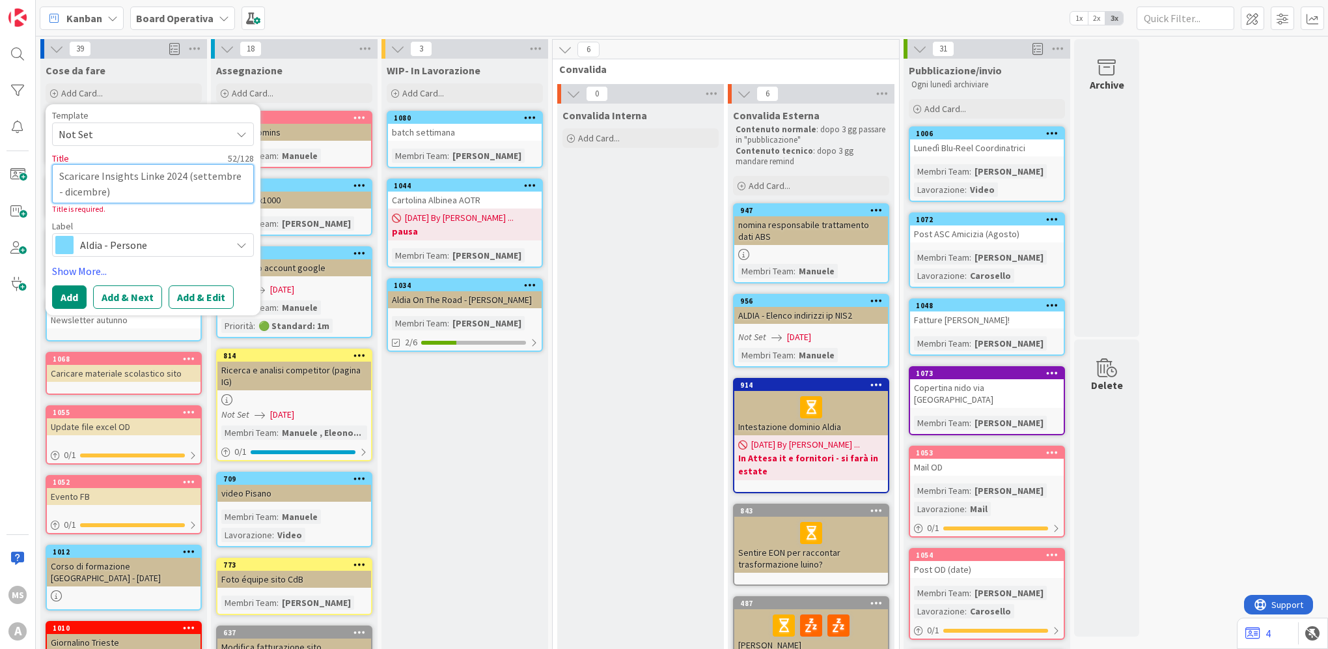
type textarea "x"
type textarea "Scaricare Insights Linkedi 2024 (settembre - dicembre)"
type textarea "x"
type textarea "Scaricare Insights Linkedin 2024 (settembre - dicembre)"
type textarea "x"
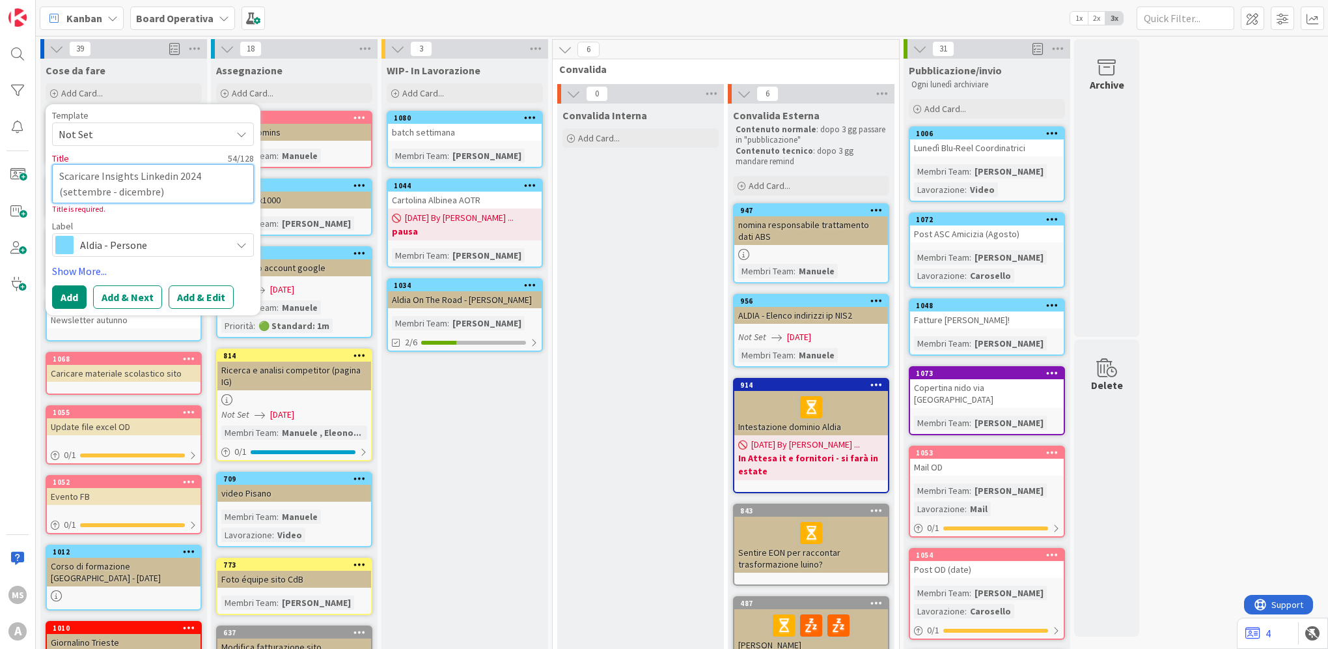
type textarea "Scaricare Insights Linkedin 2024 (settembre - dicembre)"
type textarea "x"
type textarea "Scaricare Insights Linkedin 2024 (settembre - dicembre)"
click at [200, 288] on button "Add & Edit" at bounding box center [201, 296] width 65 height 23
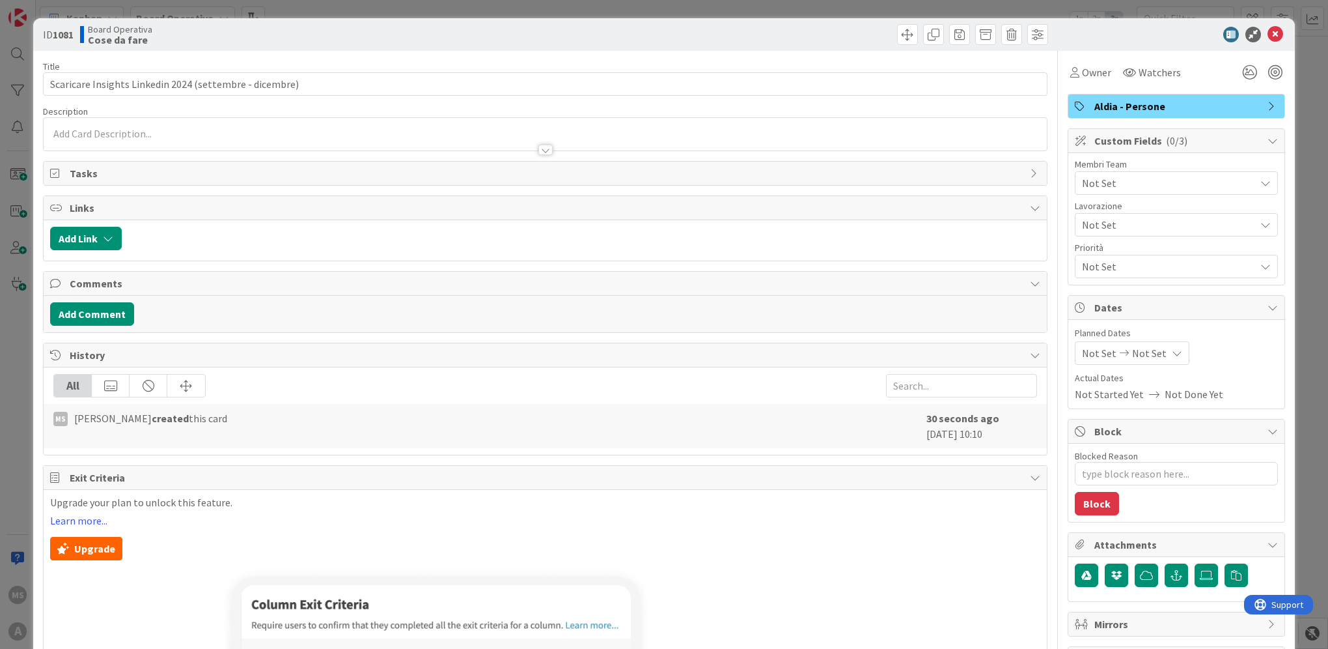
click at [1196, 176] on span "Not Set" at bounding box center [1168, 183] width 173 height 16
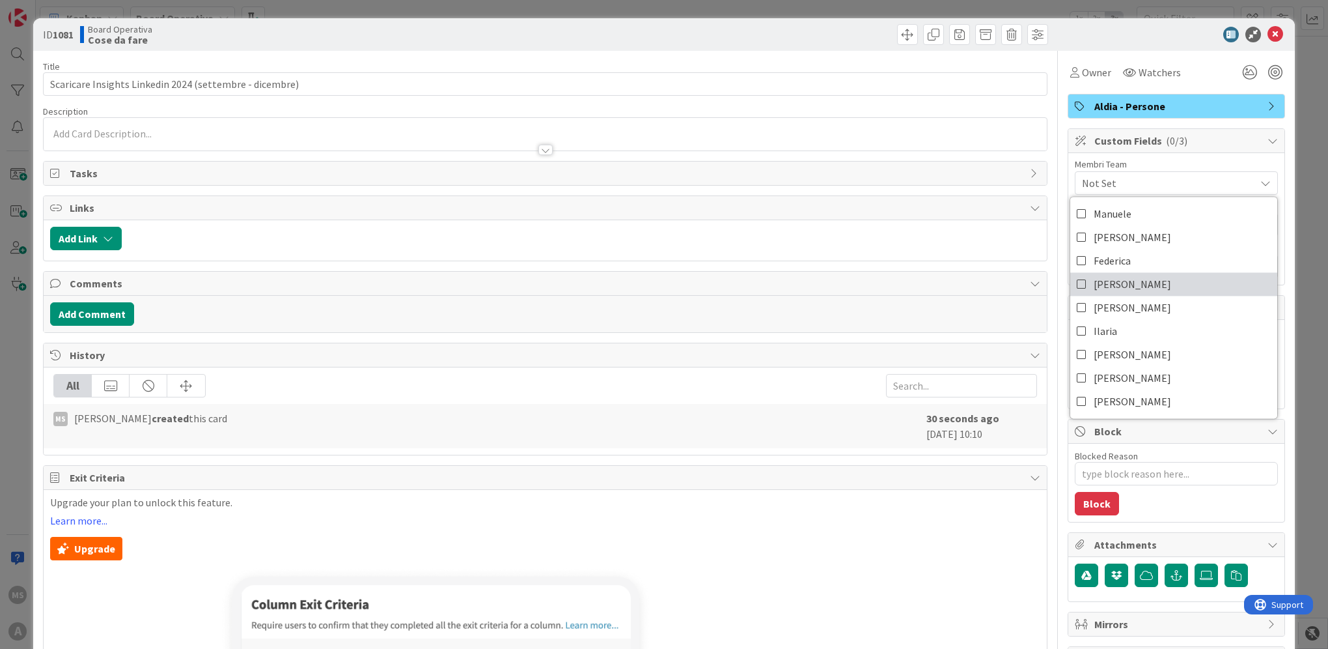
click at [1132, 276] on link "[PERSON_NAME]" at bounding box center [1173, 283] width 207 height 23
click at [1268, 29] on icon at bounding box center [1276, 35] width 16 height 16
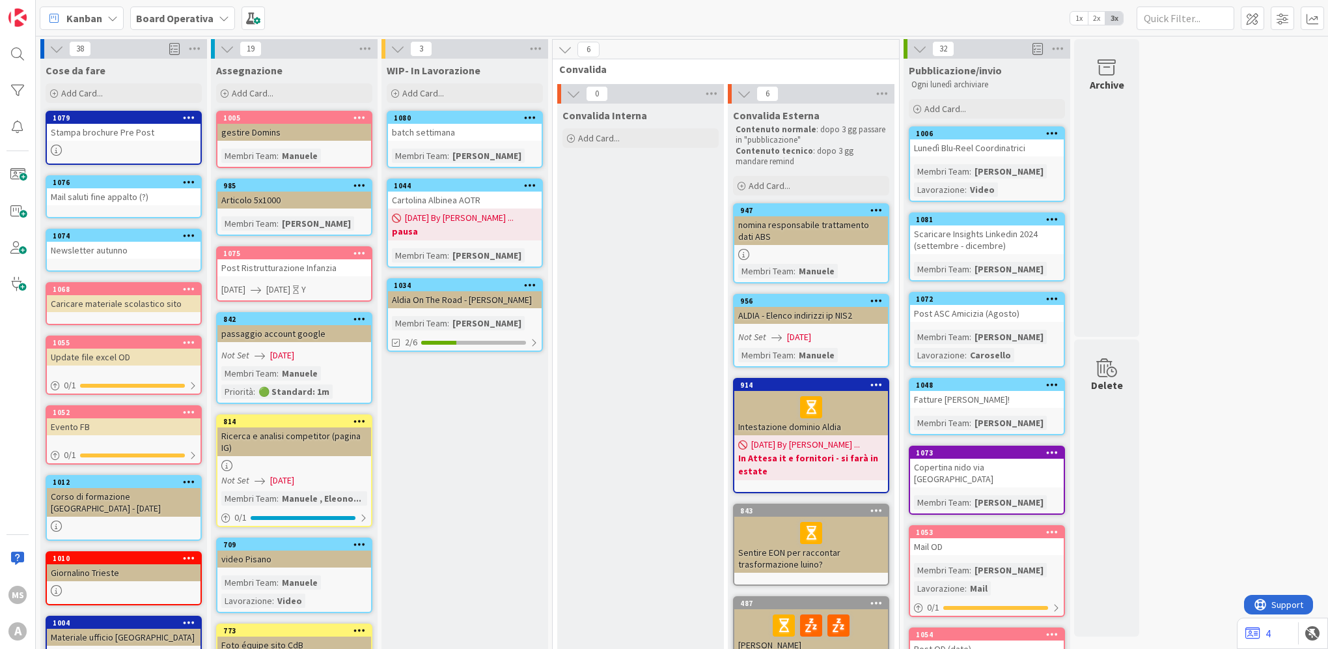
click at [266, 279] on link "1075 Post Ristrutturazione Infanzia [DATE] [DATE] Y" at bounding box center [294, 273] width 156 height 55
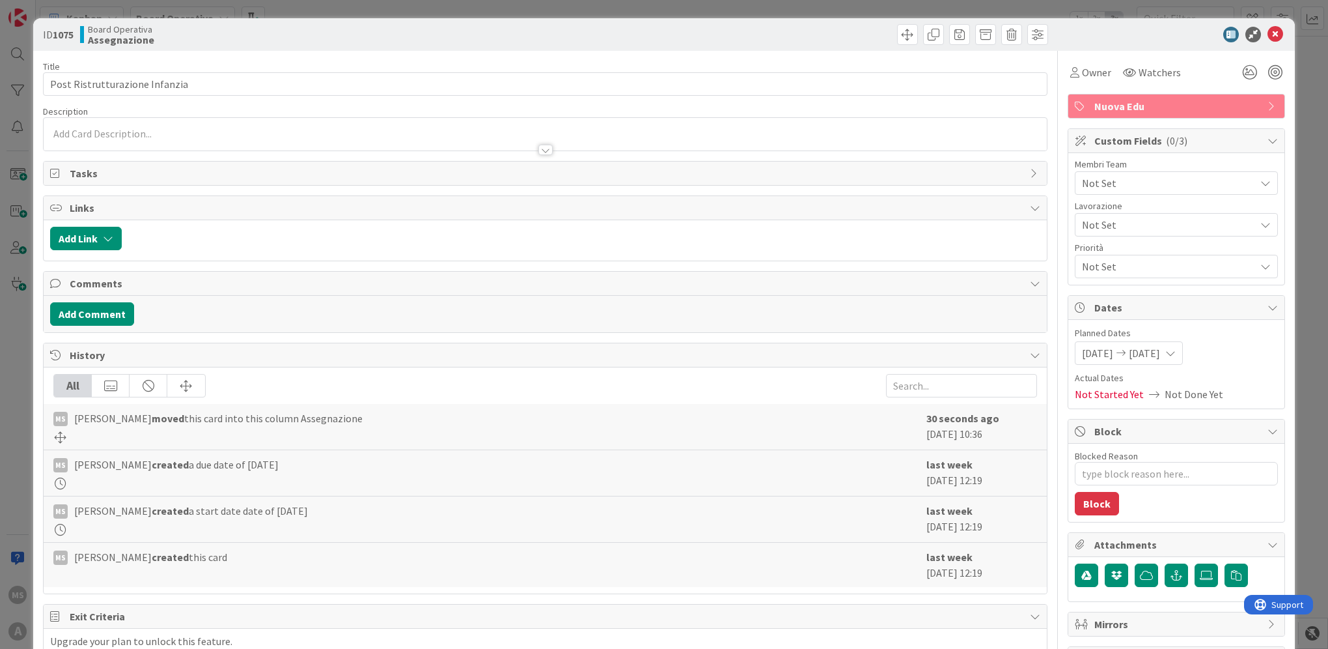
click at [1122, 182] on span "Not Set" at bounding box center [1168, 183] width 173 height 16
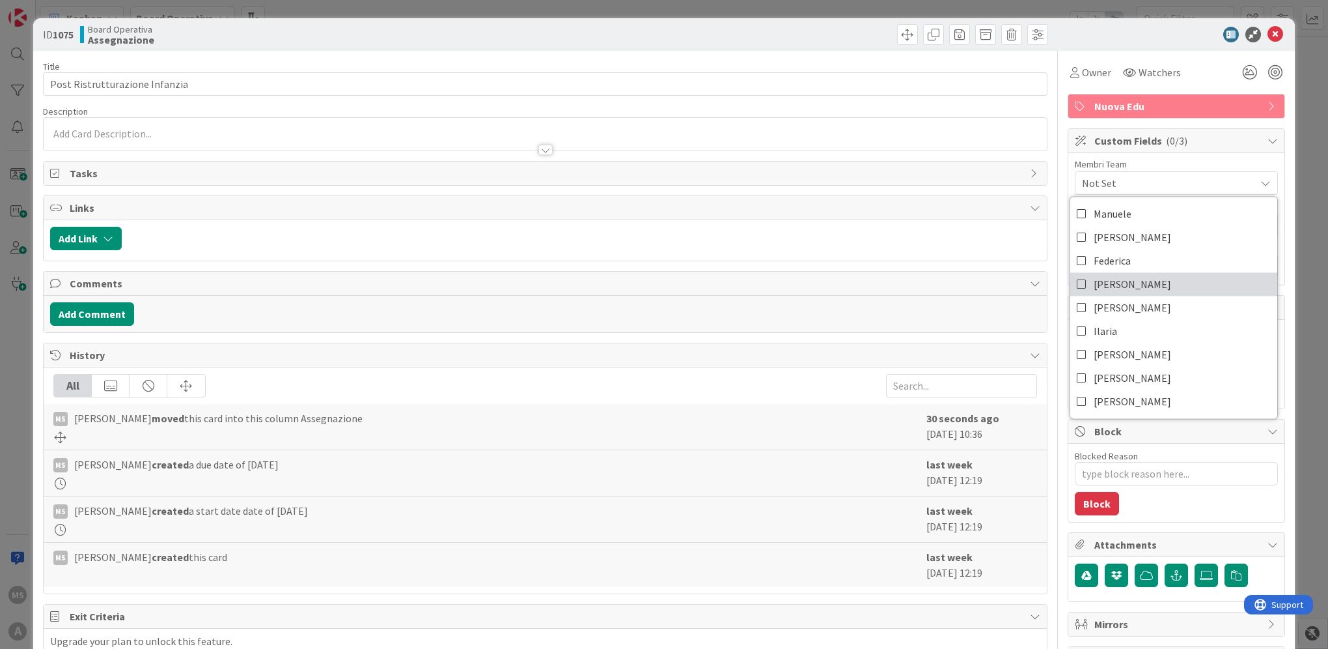
click at [1113, 275] on link "[PERSON_NAME]" at bounding box center [1173, 283] width 207 height 23
type textarea "x"
click at [1268, 33] on icon at bounding box center [1276, 35] width 16 height 16
